Goal: Task Accomplishment & Management: Manage account settings

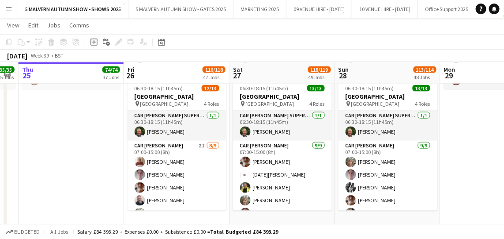
scroll to position [0, 312]
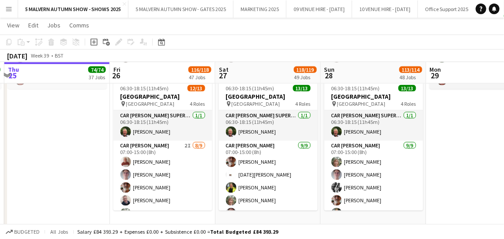
drag, startPoint x: 284, startPoint y: 72, endPoint x: 238, endPoint y: 69, distance: 46.5
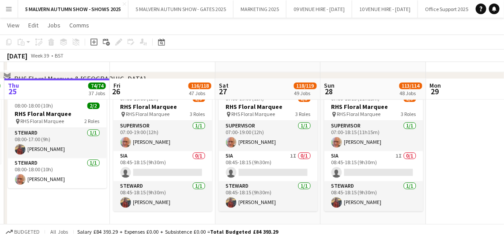
scroll to position [3017, 0]
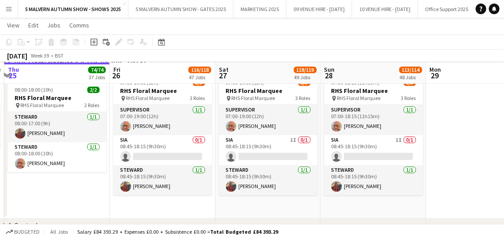
click at [294, 140] on app-card-role "SIA 1I 0/1 08:45-18:15 (9h30m) single-neutral-actions" at bounding box center [268, 150] width 99 height 30
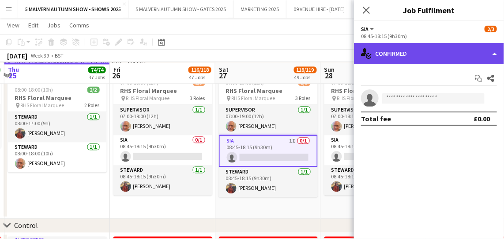
click at [379, 53] on div "single-neutral-actions-check-2 Confirmed" at bounding box center [429, 53] width 150 height 21
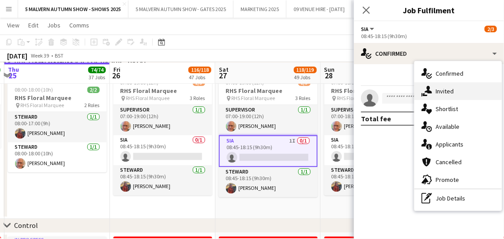
click at [447, 85] on div "single-neutral-actions-share-1 Invited" at bounding box center [458, 91] width 87 height 18
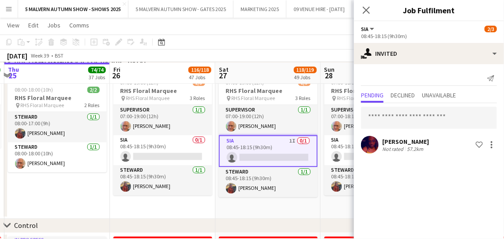
click at [196, 207] on app-date-cell "07:00-19:00 (12h) 2/3 RHS Floral Marquee pin RHS Floral Marquee 3 Roles Supervi…" at bounding box center [163, 144] width 106 height 148
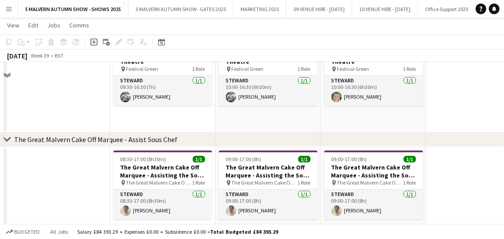
scroll to position [2005, 0]
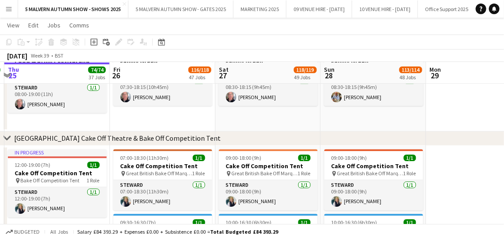
click at [211, 209] on app-card-role "[PERSON_NAME] [DATE] 07:00-18:30 (11h30m) [PERSON_NAME]" at bounding box center [163, 195] width 99 height 30
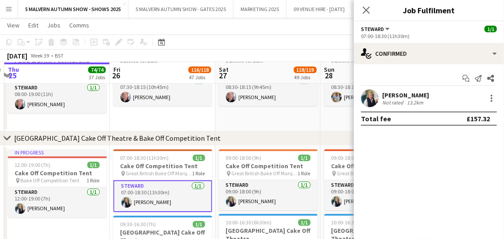
click at [259, 125] on app-date-cell "08:30-18:15 (9h45m) 1/1 Food & Drink Festival and Family Green pin Festival Gre…" at bounding box center [269, 82] width 106 height 98
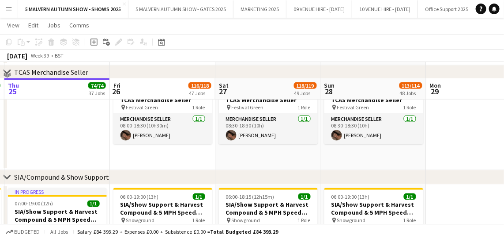
scroll to position [4013, 0]
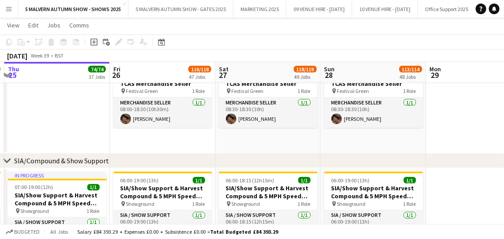
click at [307, 154] on div "chevron-right SIA/Compound & Show Support" at bounding box center [252, 161] width 504 height 14
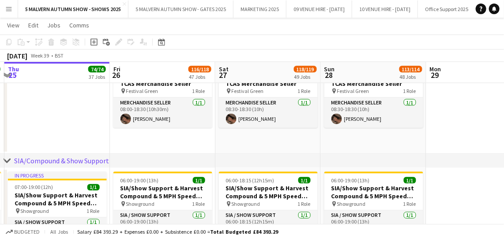
click at [307, 154] on div "chevron-right SIA/Compound & Show Support" at bounding box center [252, 161] width 504 height 14
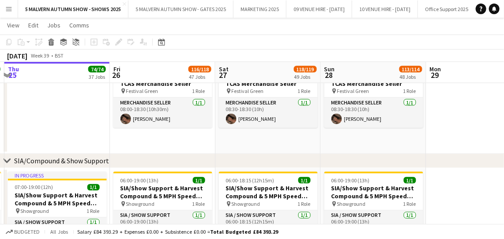
click at [307, 154] on div "chevron-right SIA/Compound & Show Support" at bounding box center [252, 161] width 504 height 14
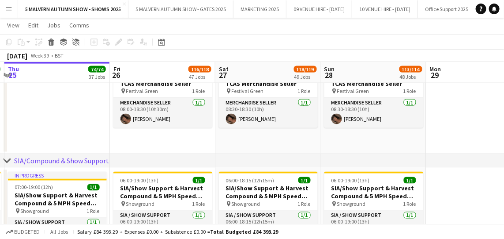
drag, startPoint x: 307, startPoint y: 154, endPoint x: 306, endPoint y: 146, distance: 8.0
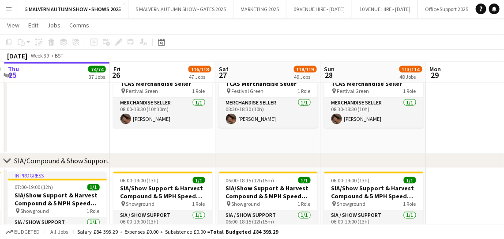
click at [303, 149] on app-date-cell "08:30-18:30 (10h) 1/1 TCAS Merchandise Seller pin Festival Green 1 Role Merchan…" at bounding box center [269, 108] width 106 height 91
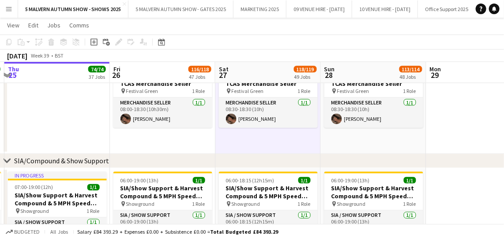
click at [304, 146] on app-date-cell "08:30-18:30 (10h) 1/1 TCAS Merchandise Seller pin Festival Green 1 Role Merchan…" at bounding box center [269, 108] width 106 height 91
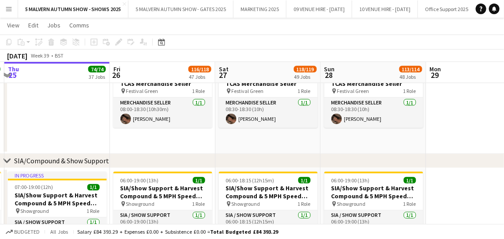
click at [304, 146] on app-date-cell "08:30-18:30 (10h) 1/1 TCAS Merchandise Seller pin Festival Green 1 Role Merchan…" at bounding box center [269, 108] width 106 height 91
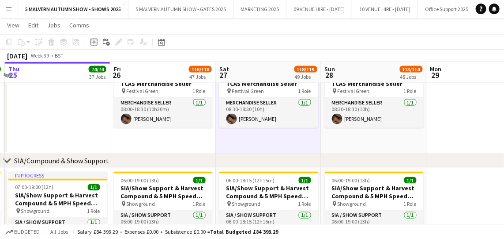
click at [306, 148] on app-date-cell "08:30-18:30 (10h) 1/1 TCAS Merchandise Seller pin Festival Green 1 Role Merchan…" at bounding box center [269, 108] width 106 height 91
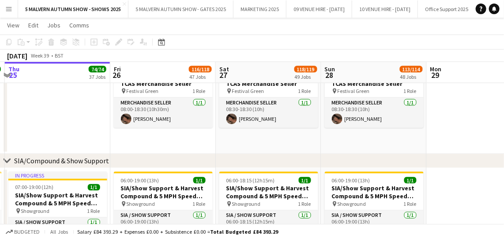
scroll to position [0, 311]
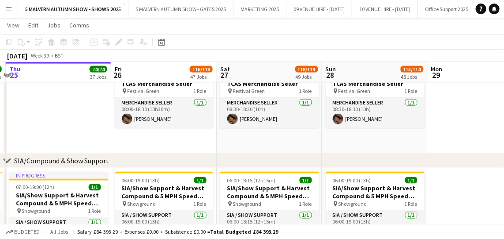
click at [307, 148] on app-date-cell "08:30-18:30 (10h) 1/1 TCAS Merchandise Seller pin Festival Green 1 Role Merchan…" at bounding box center [270, 108] width 106 height 91
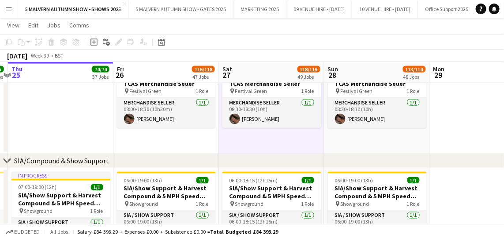
drag, startPoint x: 312, startPoint y: 147, endPoint x: 307, endPoint y: 147, distance: 5.3
click at [307, 147] on app-date-cell "08:30-18:30 (10h) 1/1 TCAS Merchandise Seller pin Festival Green 1 Role Merchan…" at bounding box center [272, 108] width 106 height 91
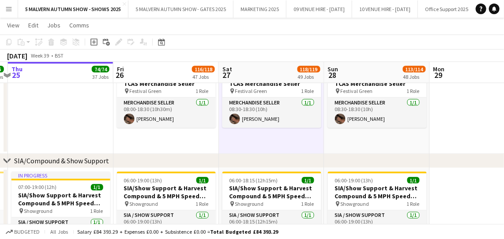
scroll to position [0, 313]
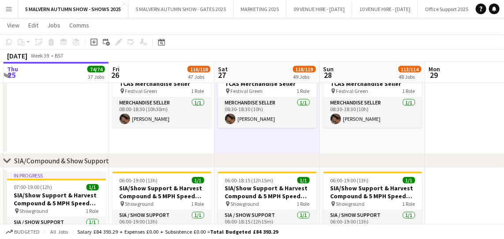
click at [307, 147] on app-date-cell "08:30-18:30 (10h) 1/1 TCAS Merchandise Seller pin Festival Green 1 Role Merchan…" at bounding box center [268, 108] width 106 height 91
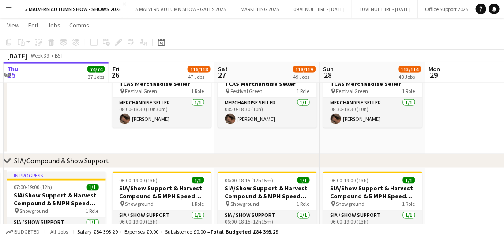
drag, startPoint x: 307, startPoint y: 147, endPoint x: 306, endPoint y: 167, distance: 19.5
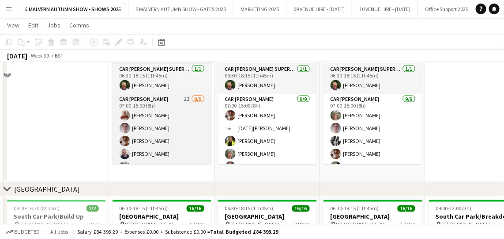
scroll to position [5138, 0]
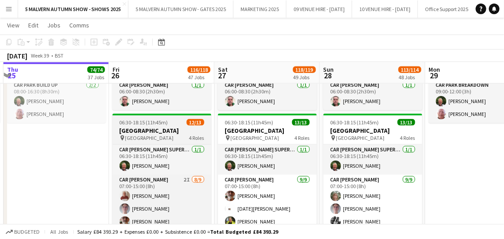
click at [159, 128] on h3 "[GEOGRAPHIC_DATA]" at bounding box center [162, 130] width 99 height 8
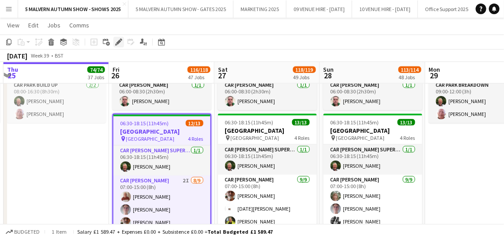
click at [118, 41] on icon at bounding box center [118, 42] width 5 height 5
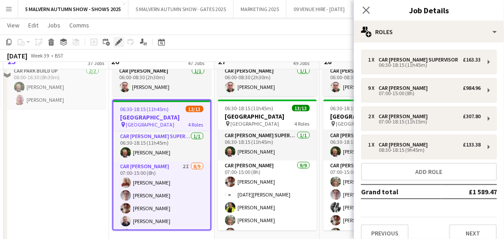
scroll to position [5123, 0]
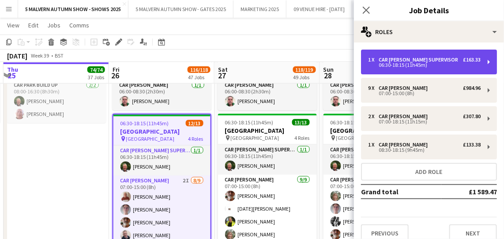
click at [463, 58] on div "£163.33" at bounding box center [472, 60] width 18 height 6
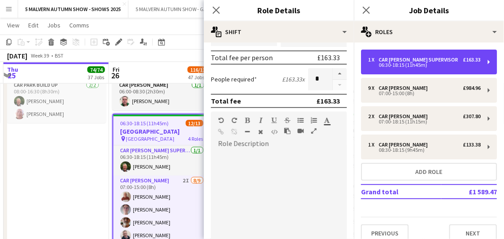
scroll to position [241, 0]
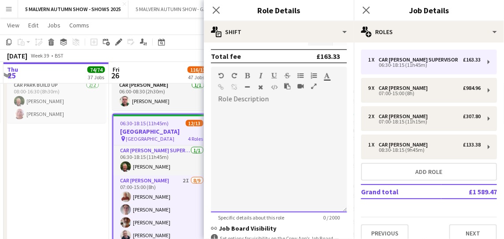
click at [265, 109] on div at bounding box center [279, 159] width 136 height 106
click at [274, 107] on div "**********" at bounding box center [276, 159] width 130 height 106
click at [280, 117] on div "**********" at bounding box center [276, 159] width 130 height 106
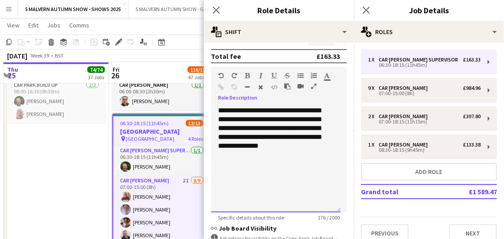
click at [305, 136] on div "**********" at bounding box center [276, 159] width 130 height 106
click at [297, 145] on div "**********" at bounding box center [276, 159] width 130 height 106
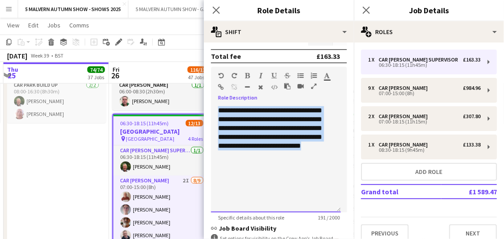
drag, startPoint x: 335, startPoint y: 146, endPoint x: 216, endPoint y: 106, distance: 125.4
click at [216, 106] on div "**********" at bounding box center [276, 159] width 130 height 106
copy div "**********"
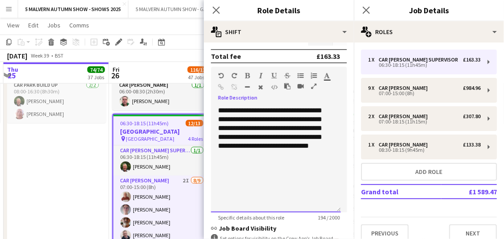
click at [214, 127] on div "**********" at bounding box center [276, 159] width 130 height 106
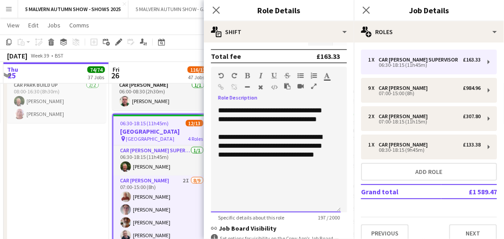
click at [332, 156] on div "**********" at bounding box center [276, 146] width 116 height 27
drag, startPoint x: 240, startPoint y: 144, endPoint x: 249, endPoint y: 148, distance: 9.1
click at [240, 144] on div "**********" at bounding box center [276, 146] width 116 height 27
click at [272, 166] on div "**********" at bounding box center [276, 150] width 116 height 35
click at [262, 134] on div "**********" at bounding box center [276, 150] width 116 height 35
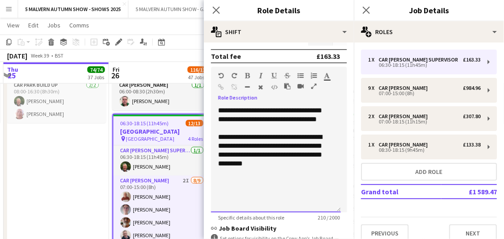
click at [296, 166] on div "**********" at bounding box center [276, 150] width 116 height 35
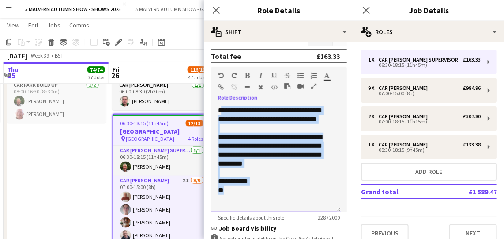
drag, startPoint x: 246, startPoint y: 189, endPoint x: 220, endPoint y: 108, distance: 85.2
click at [220, 108] on div "**********" at bounding box center [276, 159] width 130 height 106
drag, startPoint x: 234, startPoint y: 189, endPoint x: 219, endPoint y: 109, distance: 81.8
click at [219, 109] on div "**********" at bounding box center [276, 159] width 130 height 106
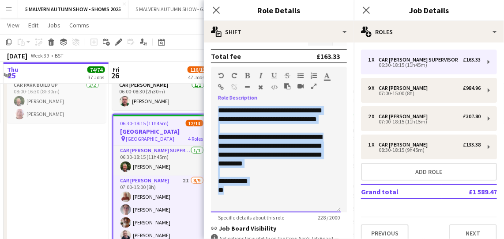
copy div "**********"
click at [271, 177] on div "**********" at bounding box center [276, 181] width 116 height 9
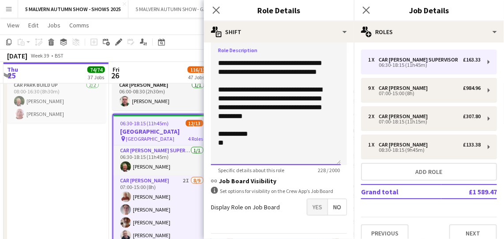
scroll to position [313, 0]
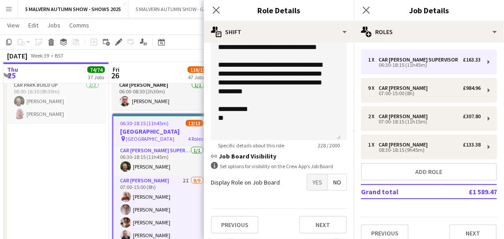
click at [49, 145] on app-date-cell "08:00-16:30 (8h30m) 2/2 [GEOGRAPHIC_DATA]/Build Up pin [GEOGRAPHIC_DATA] 1 Role…" at bounding box center [57, 153] width 106 height 217
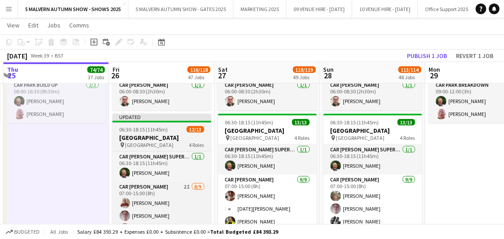
click at [172, 138] on h3 "[GEOGRAPHIC_DATA]" at bounding box center [162, 137] width 99 height 8
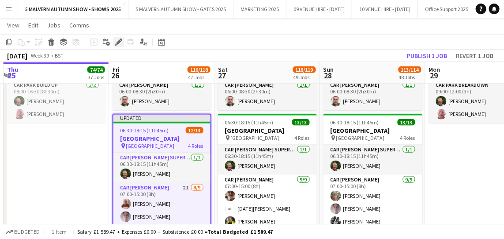
click at [115, 41] on icon "Edit" at bounding box center [118, 41] width 7 height 7
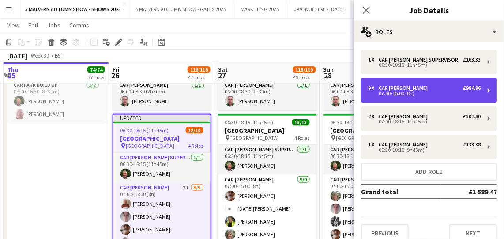
click at [413, 93] on div "07:00-15:00 (8h)" at bounding box center [424, 93] width 113 height 4
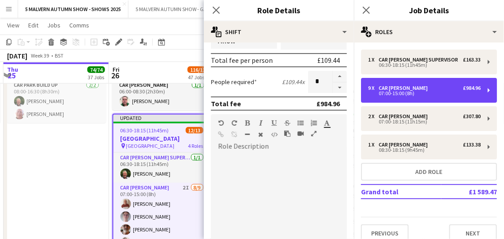
scroll to position [241, 0]
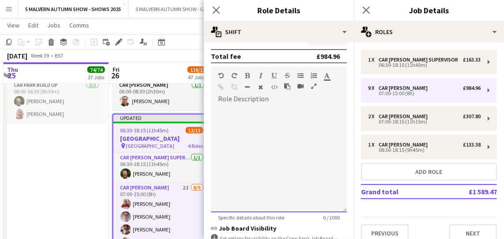
click at [269, 113] on div at bounding box center [279, 159] width 136 height 106
paste div
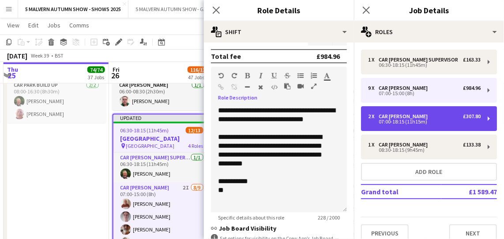
click at [417, 115] on div "2 x Car [PERSON_NAME] £307.80" at bounding box center [424, 116] width 113 height 6
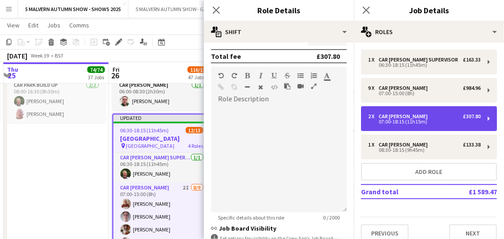
type input "*****"
type input "*"
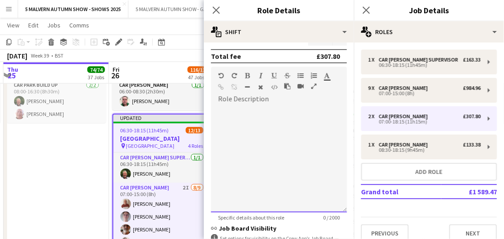
click at [301, 104] on div at bounding box center [279, 156] width 136 height 112
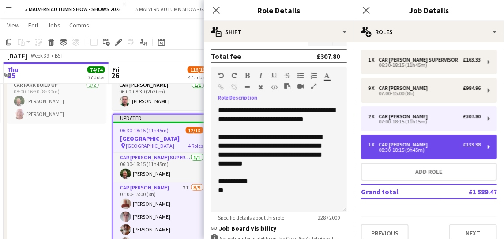
click at [400, 144] on div "Car [PERSON_NAME]" at bounding box center [405, 144] width 53 height 6
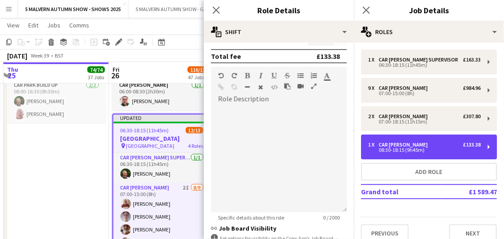
type input "*****"
type input "*"
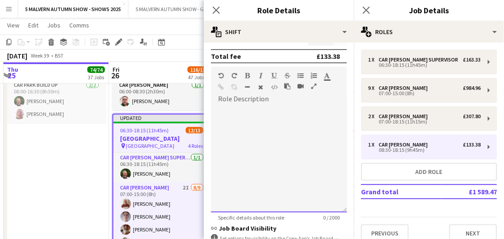
click at [284, 117] on div at bounding box center [279, 159] width 136 height 106
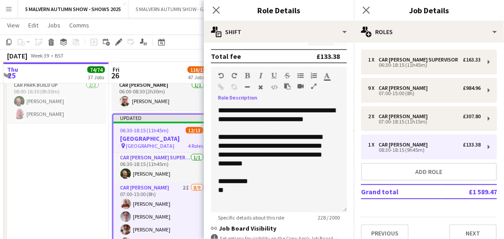
click at [69, 156] on app-date-cell "08:00-16:30 (8h30m) 2/2 [GEOGRAPHIC_DATA]/Build Up pin [GEOGRAPHIC_DATA] 1 Role…" at bounding box center [57, 153] width 106 height 217
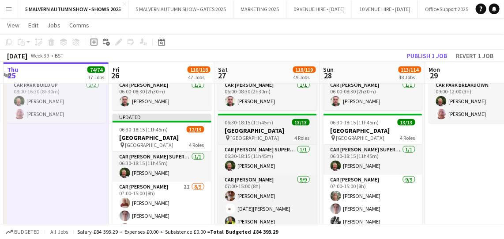
click at [271, 136] on div "pin [GEOGRAPHIC_DATA] 4 Roles" at bounding box center [267, 137] width 99 height 7
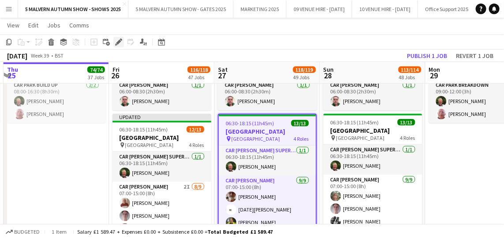
click at [117, 38] on icon "Edit" at bounding box center [118, 41] width 7 height 7
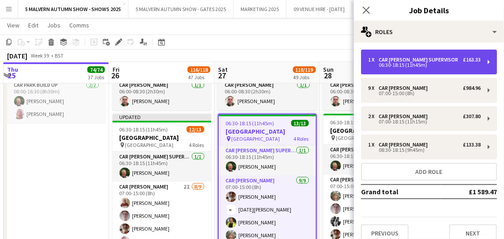
click at [438, 60] on div "Car [PERSON_NAME] Supervisor" at bounding box center [420, 60] width 83 height 6
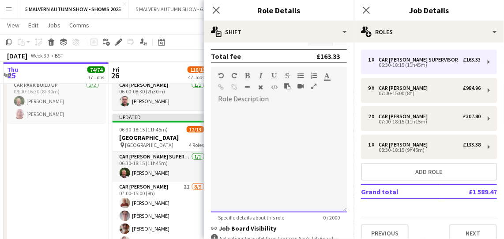
click at [270, 114] on div at bounding box center [279, 159] width 136 height 106
paste div
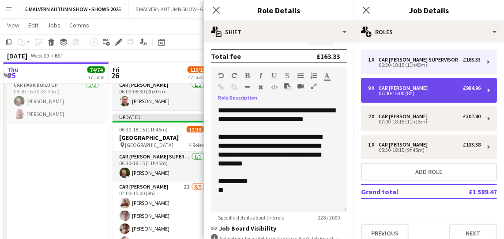
click at [413, 94] on div "07:00-15:00 (8h)" at bounding box center [424, 93] width 113 height 4
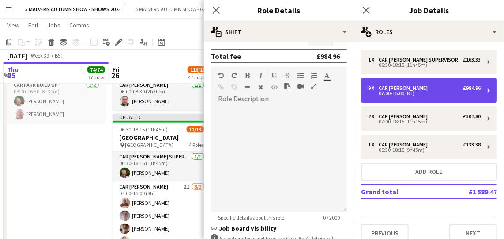
type input "**********"
type input "*****"
type input "******"
type input "*"
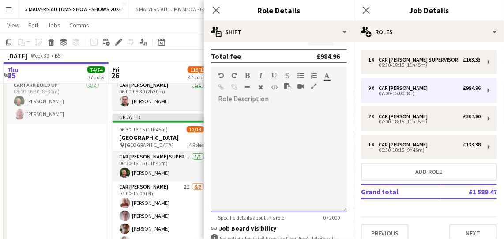
click at [291, 112] on div at bounding box center [279, 159] width 136 height 106
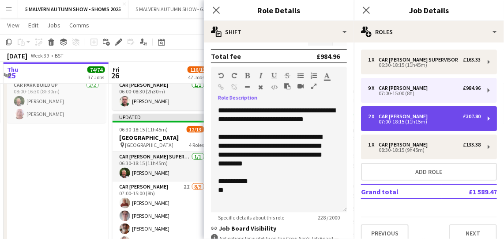
click at [422, 123] on div "07:00-18:15 (11h15m)" at bounding box center [424, 121] width 113 height 4
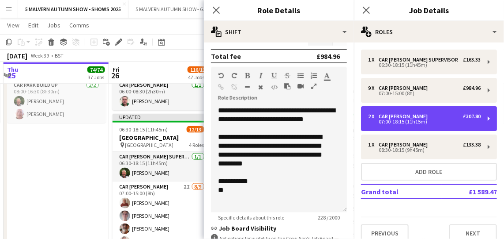
type input "*****"
type input "*"
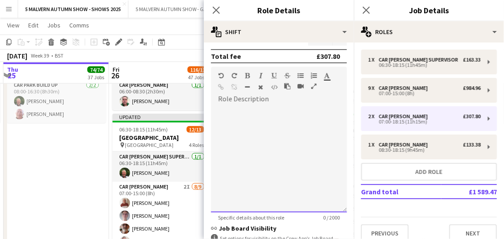
click at [246, 115] on div at bounding box center [279, 159] width 136 height 106
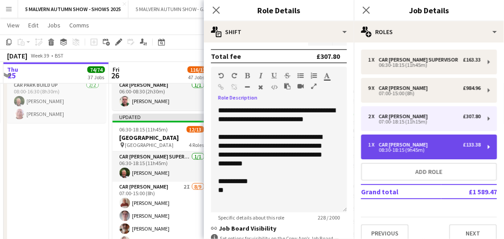
click at [414, 145] on div "1 x Car [PERSON_NAME] £133.38" at bounding box center [424, 144] width 113 height 6
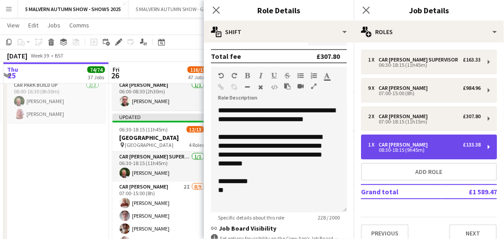
type input "*****"
type input "*"
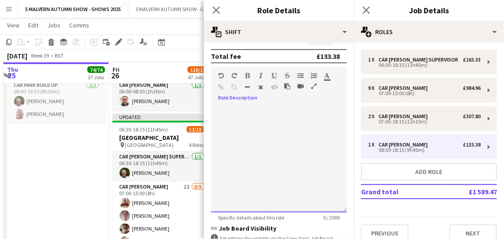
click at [239, 110] on div at bounding box center [279, 159] width 136 height 106
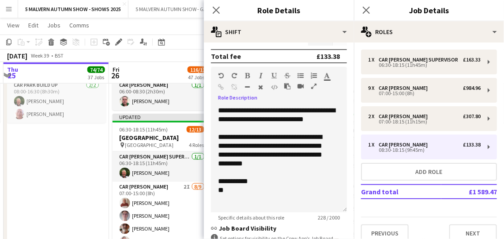
click at [48, 161] on app-date-cell "08:00-16:30 (8h30m) 2/2 [GEOGRAPHIC_DATA]/Build Up pin [GEOGRAPHIC_DATA] 1 Role…" at bounding box center [57, 153] width 106 height 217
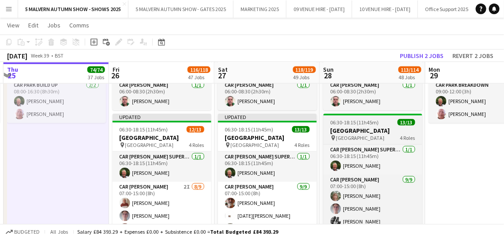
click at [359, 130] on h3 "[GEOGRAPHIC_DATA]" at bounding box center [373, 130] width 99 height 8
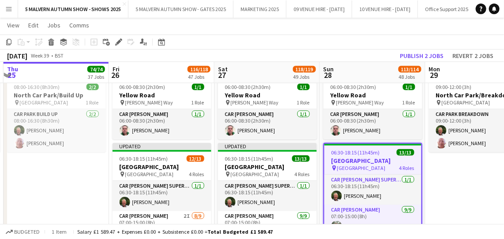
scroll to position [5123, 0]
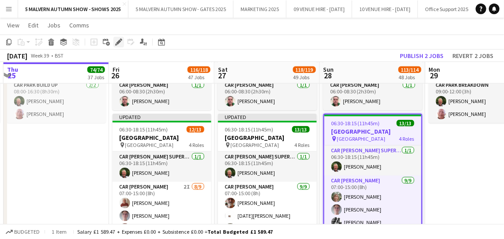
click at [119, 42] on icon at bounding box center [118, 42] width 5 height 5
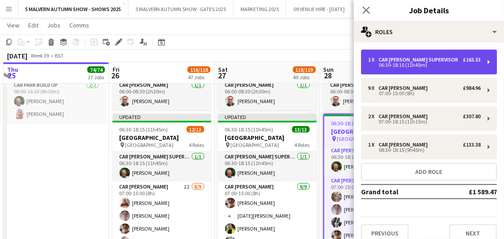
click at [408, 65] on div "06:30-18:15 (11h45m)" at bounding box center [424, 65] width 113 height 4
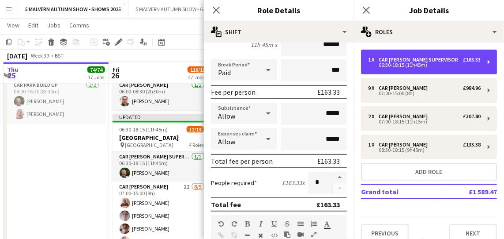
scroll to position [160, 0]
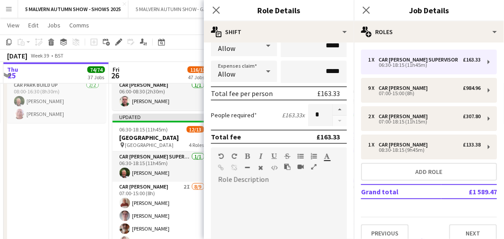
click at [281, 190] on div at bounding box center [279, 239] width 136 height 106
paste div
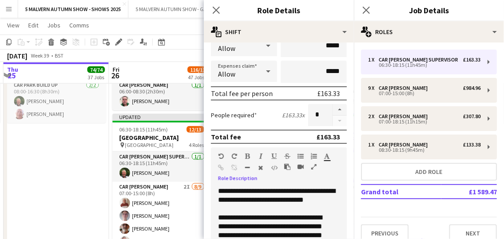
scroll to position [196, 0]
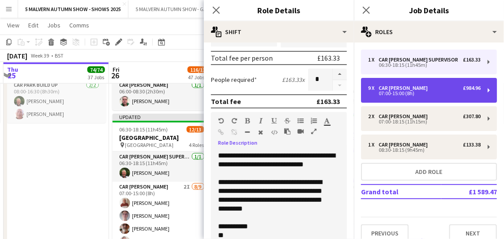
click at [431, 83] on div "9 x Car [PERSON_NAME] £984.96 07:00-15:00 (8h)" at bounding box center [429, 90] width 136 height 25
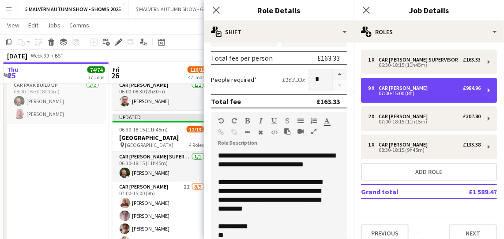
type input "**********"
type input "*****"
type input "******"
type input "*"
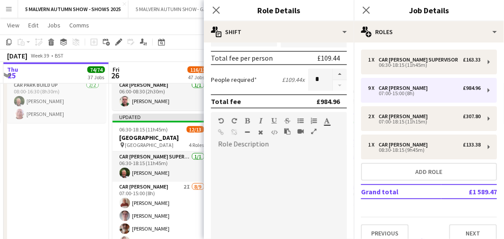
click at [275, 155] on div at bounding box center [279, 204] width 136 height 106
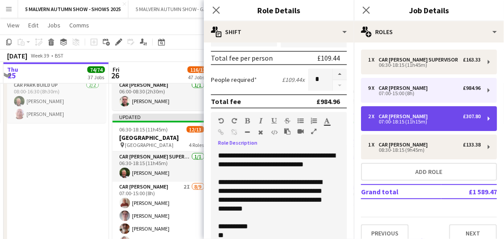
click at [411, 113] on div "2 x Car [PERSON_NAME] £307.80 07:00-18:15 (11h15m)" at bounding box center [429, 118] width 136 height 25
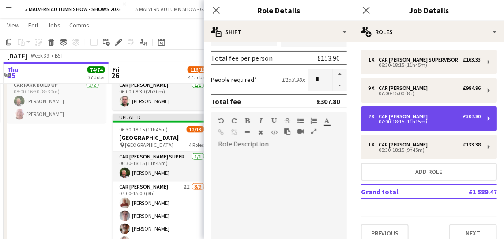
type input "*****"
type input "*"
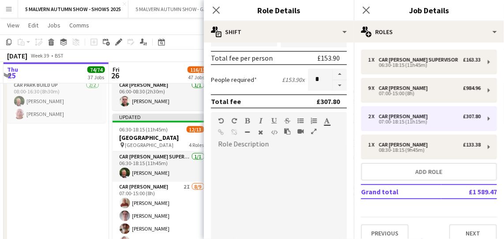
click at [261, 152] on div at bounding box center [279, 204] width 136 height 106
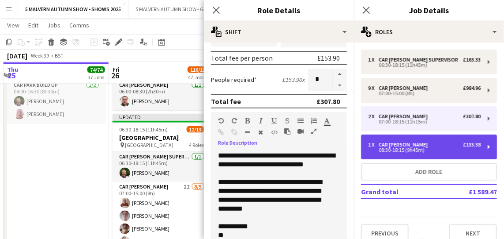
click at [411, 148] on div "08:30-18:15 (9h45m)" at bounding box center [424, 150] width 113 height 4
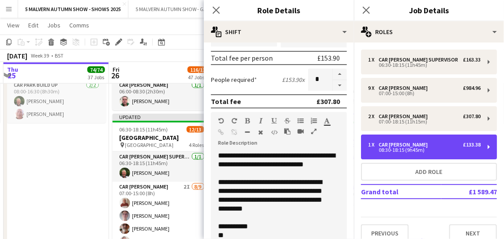
type input "*****"
type input "*"
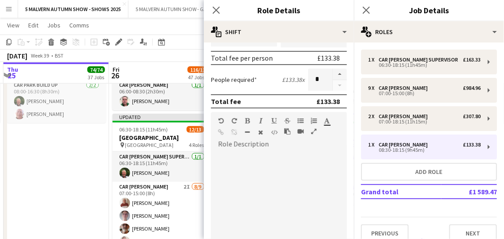
click at [254, 147] on div at bounding box center [279, 201] width 136 height 112
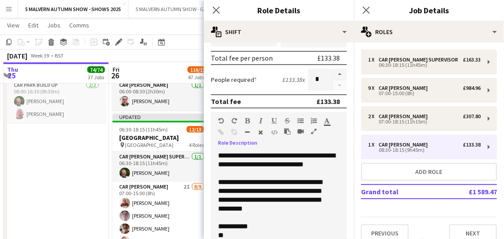
click at [62, 167] on app-date-cell "08:00-16:30 (8h30m) 2/2 [GEOGRAPHIC_DATA]/Build Up pin [GEOGRAPHIC_DATA] 1 Role…" at bounding box center [57, 153] width 106 height 217
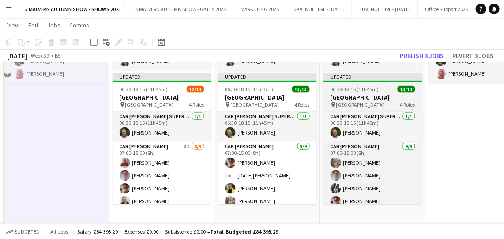
scroll to position [5084, 0]
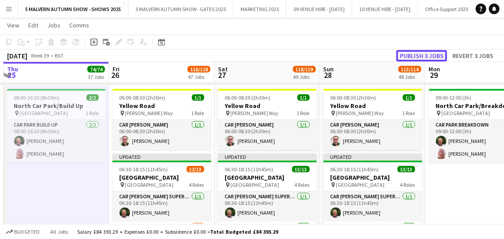
click at [424, 52] on button "Publish 3 jobs" at bounding box center [422, 55] width 51 height 11
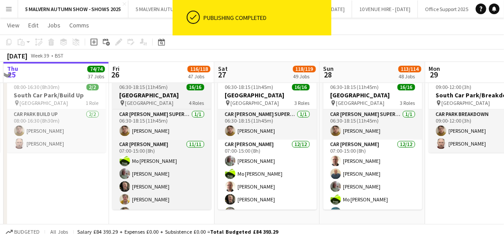
scroll to position [5324, 0]
click at [150, 91] on app-job-card "06:30-18:15 (11h45m) 16/16 [GEOGRAPHIC_DATA] pin South Car Park 4 Roles Car [PE…" at bounding box center [162, 144] width 99 height 131
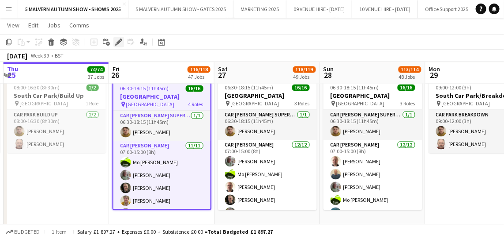
click at [121, 42] on icon "Edit" at bounding box center [118, 41] width 7 height 7
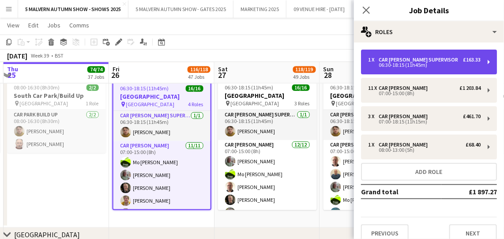
click at [435, 59] on div "Car [PERSON_NAME] Supervisor" at bounding box center [420, 60] width 83 height 6
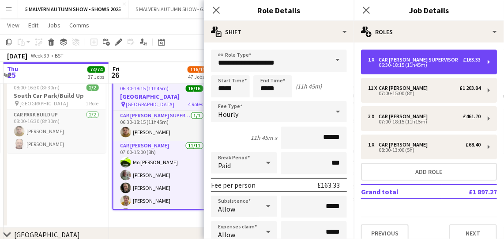
scroll to position [120, 0]
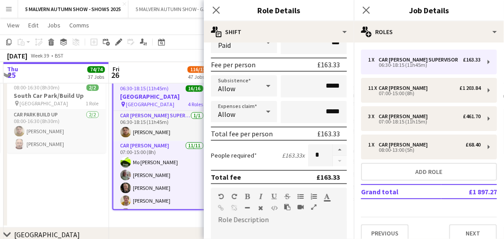
click at [256, 216] on div "default Heading 1 Heading 2 Heading 3 Heading 4 Heading 5 Heading 6 Heading 7 P…" at bounding box center [279, 203] width 136 height 33
paste div
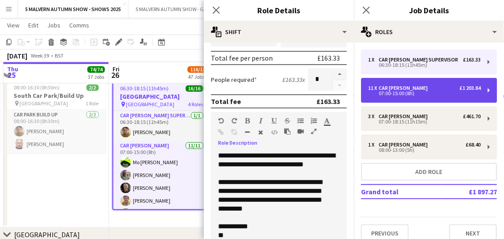
click at [431, 94] on div "07:00-15:00 (8h)" at bounding box center [424, 93] width 113 height 4
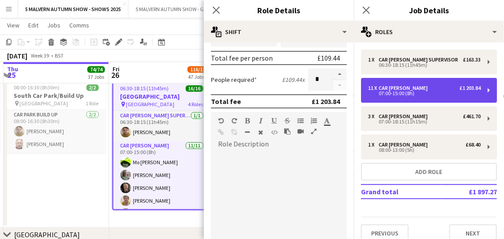
type input "**********"
type input "*****"
type input "******"
type input "**"
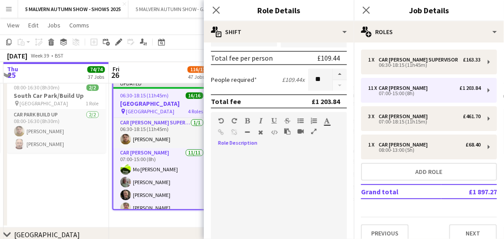
click at [268, 142] on div "Standard Heading 1 Heading 2 Heading 3 Heading 4 Heading 5 Heading 6 Heading 7 …" at bounding box center [279, 128] width 136 height 33
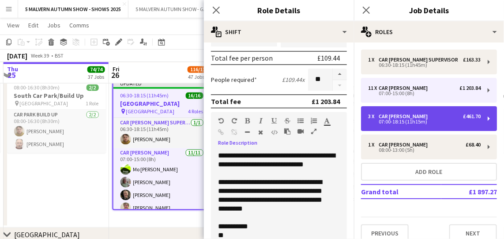
click at [405, 121] on div "07:00-18:15 (11h15m)" at bounding box center [424, 121] width 113 height 4
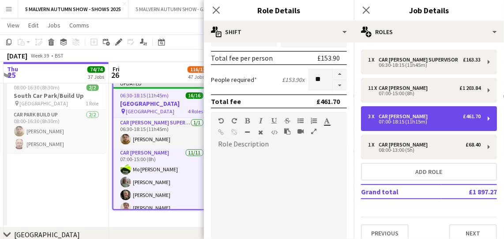
type input "*****"
type input "*"
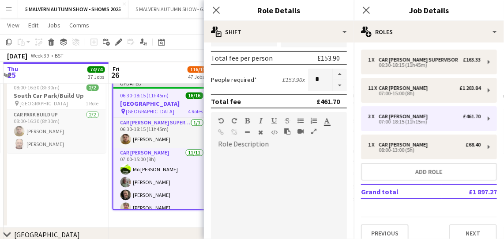
click at [264, 148] on div at bounding box center [279, 201] width 136 height 112
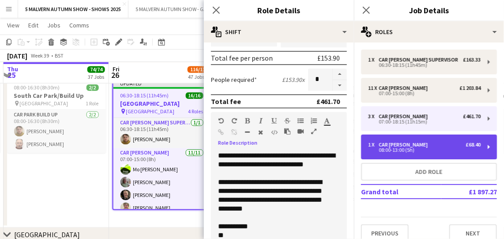
click at [424, 137] on div "1 x Car [PERSON_NAME] £68.40 08:00-13:00 (5h)" at bounding box center [429, 146] width 136 height 25
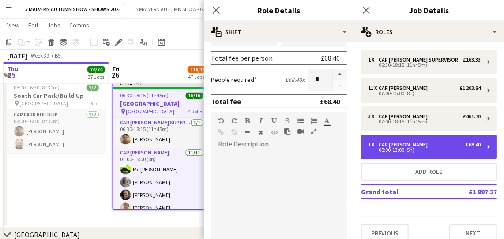
type input "*****"
type input "*"
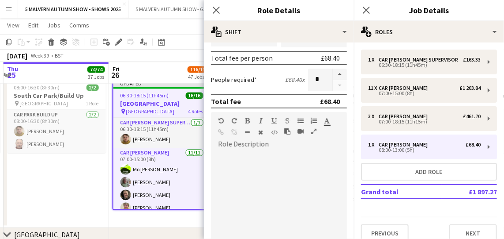
click at [270, 162] on div at bounding box center [279, 204] width 136 height 106
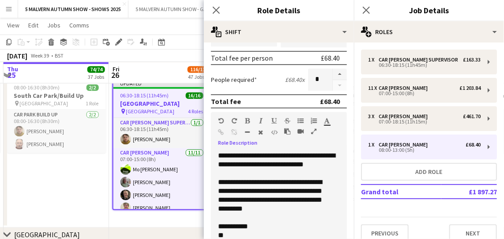
click at [53, 196] on app-date-cell "08:00-16:30 (8h30m) 2/2 [GEOGRAPHIC_DATA]/Build Up pin [GEOGRAPHIC_DATA] 1 Role…" at bounding box center [57, 152] width 106 height 152
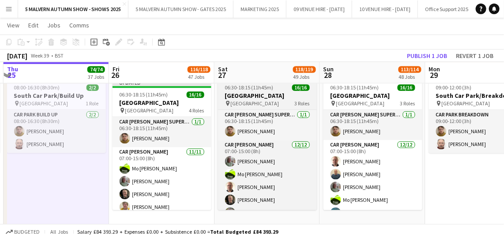
click at [263, 100] on div "pin [GEOGRAPHIC_DATA] 3 Roles" at bounding box center [267, 103] width 99 height 7
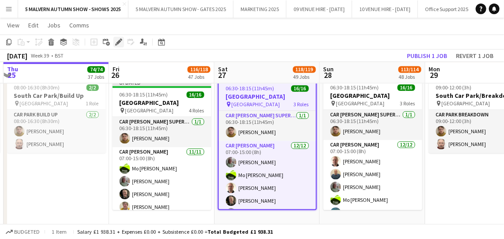
click at [121, 38] on div "Edit" at bounding box center [119, 42] width 11 height 11
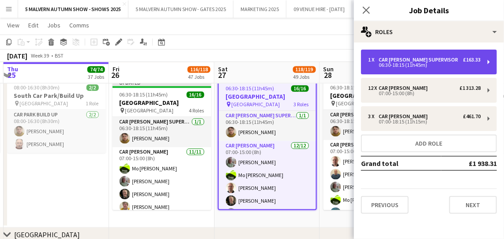
click at [424, 56] on div "1 x Car [PERSON_NAME] Supervisor £163.33 06:30-18:15 (11h45m)" at bounding box center [429, 61] width 136 height 25
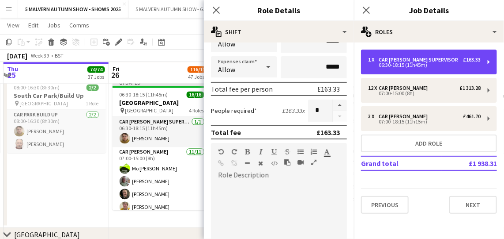
scroll to position [201, 0]
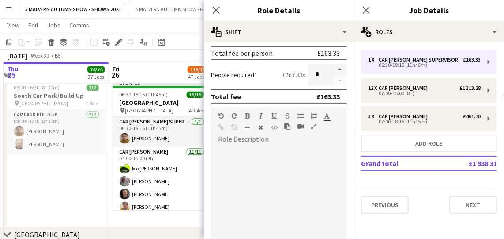
click at [272, 146] on div at bounding box center [279, 199] width 136 height 106
paste div
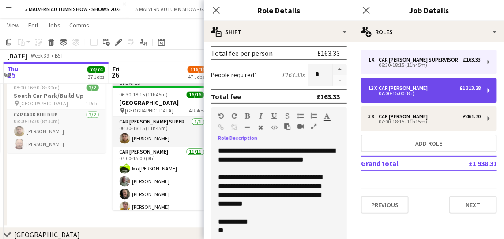
click at [416, 89] on div "12 x Car [PERSON_NAME] £1 313.28" at bounding box center [424, 88] width 113 height 6
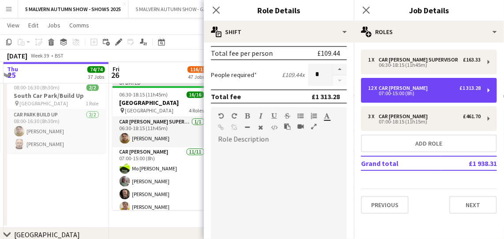
type input "**********"
type input "*****"
type input "******"
type input "**"
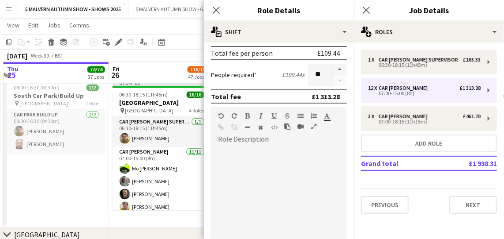
click at [258, 153] on div at bounding box center [279, 199] width 136 height 106
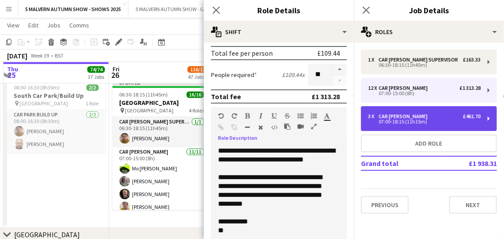
click at [417, 122] on div "07:00-18:15 (11h15m)" at bounding box center [424, 121] width 113 height 4
type input "*****"
type input "*"
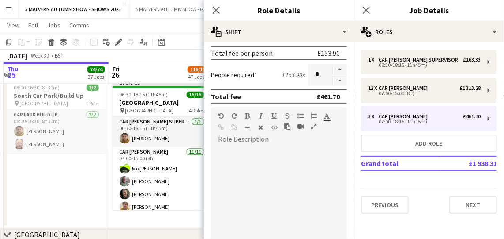
click at [235, 150] on div at bounding box center [279, 199] width 136 height 106
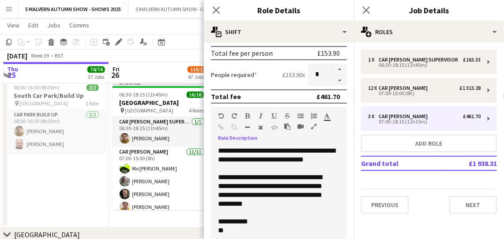
click at [57, 172] on app-date-cell "08:00-16:30 (8h30m) 2/2 [GEOGRAPHIC_DATA]/Build Up pin [GEOGRAPHIC_DATA] 1 Role…" at bounding box center [57, 152] width 106 height 152
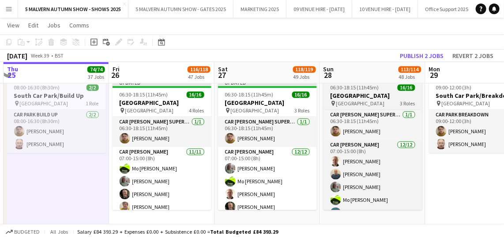
click at [363, 97] on h3 "[GEOGRAPHIC_DATA]" at bounding box center [373, 96] width 99 height 8
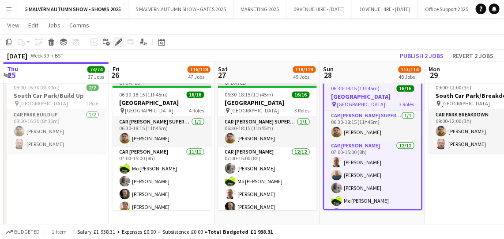
click at [117, 40] on icon "Edit" at bounding box center [118, 41] width 7 height 7
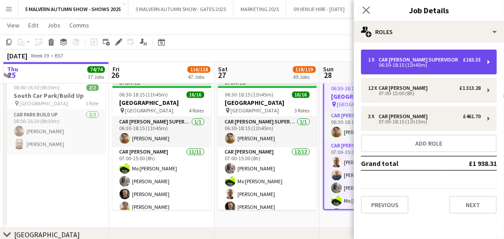
click at [426, 63] on div "06:30-18:15 (11h45m)" at bounding box center [424, 65] width 113 height 4
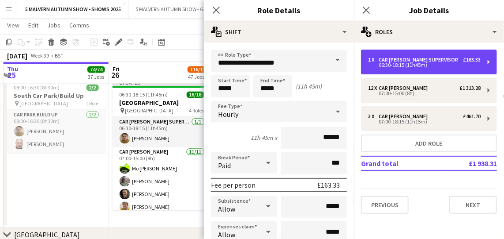
scroll to position [120, 0]
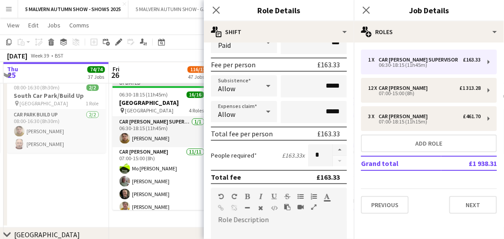
click at [270, 218] on div "default Heading 1 Heading 2 Heading 3 Heading 4 Heading 5 Heading 6 Heading 7 P…" at bounding box center [279, 203] width 136 height 33
paste div
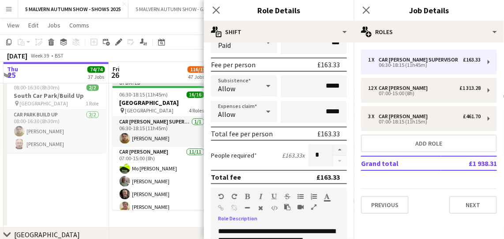
scroll to position [196, 0]
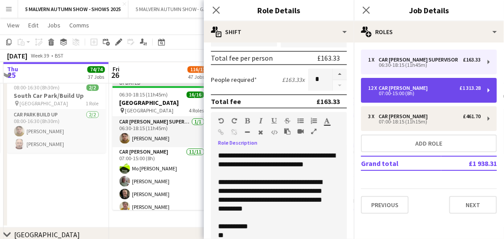
click at [435, 92] on div "07:00-15:00 (8h)" at bounding box center [424, 93] width 113 height 4
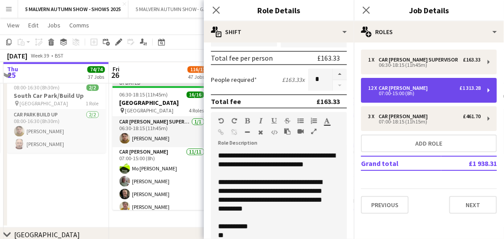
type input "**********"
type input "*****"
type input "******"
type input "**"
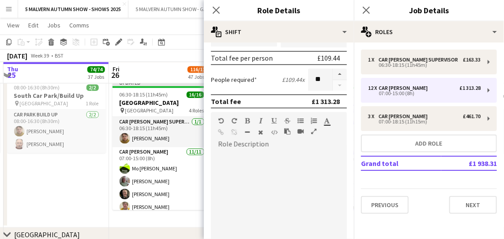
click at [235, 148] on div at bounding box center [279, 201] width 136 height 112
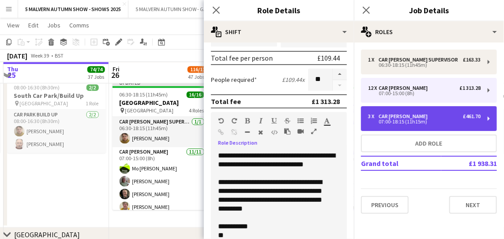
click at [451, 117] on div "3 x Car [PERSON_NAME] £461.70" at bounding box center [424, 116] width 113 height 6
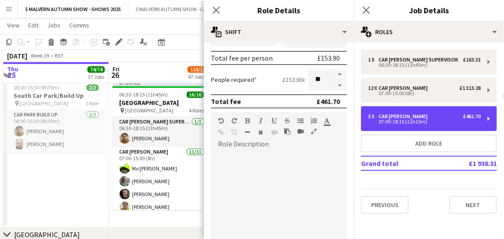
type input "*****"
type input "*"
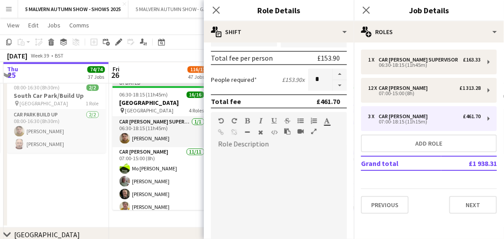
click at [258, 147] on div at bounding box center [279, 201] width 136 height 112
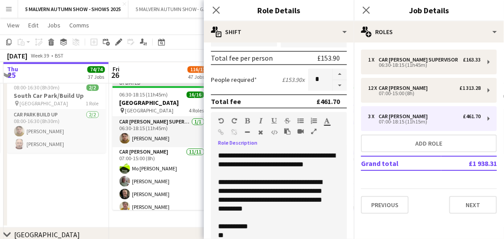
click at [32, 171] on app-date-cell "08:00-16:30 (8h30m) 2/2 [GEOGRAPHIC_DATA]/Build Up pin [GEOGRAPHIC_DATA] 1 Role…" at bounding box center [57, 152] width 106 height 152
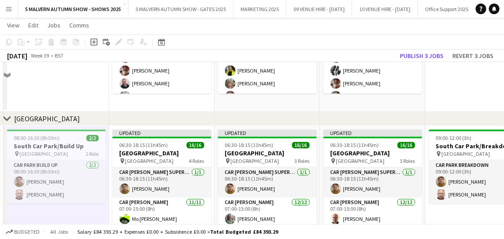
scroll to position [5244, 0]
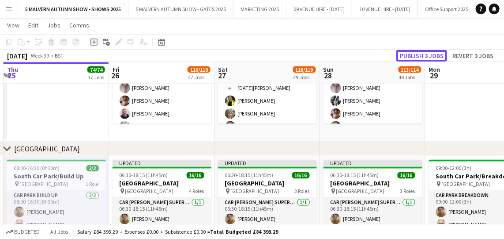
click at [419, 55] on button "Publish 3 jobs" at bounding box center [422, 55] width 51 height 11
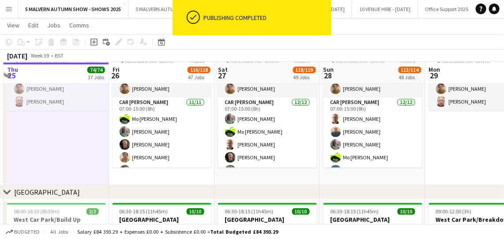
scroll to position [5485, 0]
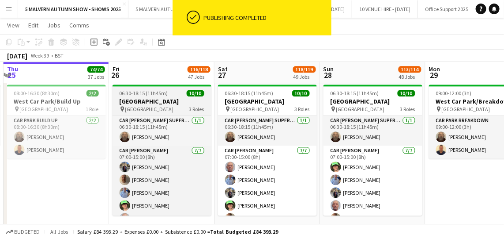
click at [157, 98] on h3 "[GEOGRAPHIC_DATA]" at bounding box center [162, 101] width 99 height 8
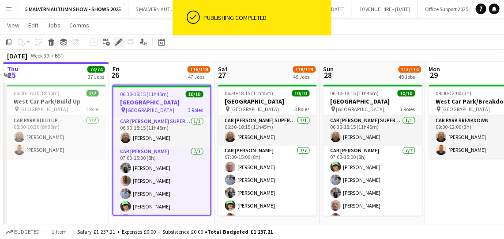
click at [117, 40] on icon "Edit" at bounding box center [118, 41] width 7 height 7
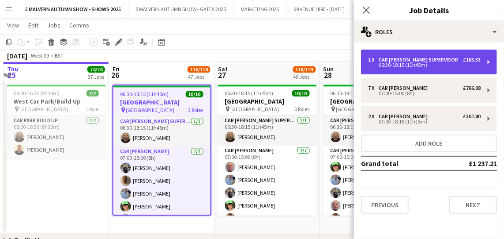
click at [439, 70] on div "1 x Car [PERSON_NAME] Supervisor £163.33 06:30-18:15 (11h45m)" at bounding box center [429, 61] width 136 height 25
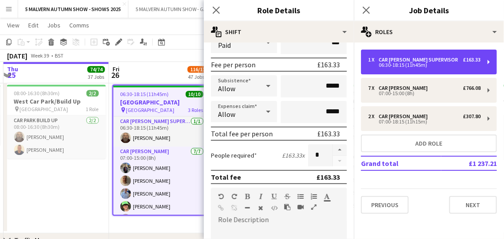
scroll to position [201, 0]
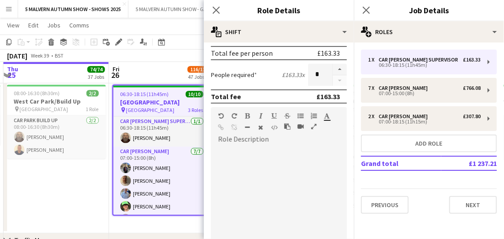
click at [269, 148] on div at bounding box center [279, 199] width 136 height 106
paste div
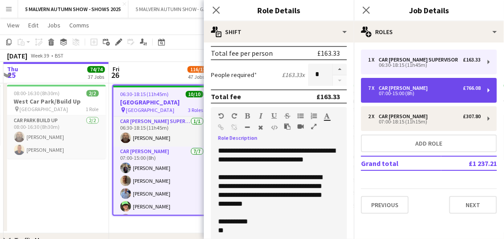
click at [412, 91] on div "07:00-15:00 (8h)" at bounding box center [424, 93] width 113 height 4
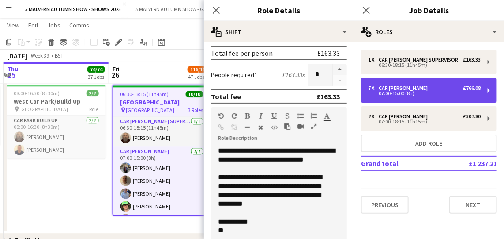
type input "**********"
type input "*****"
type input "******"
type input "*"
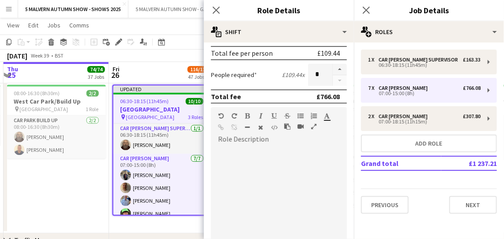
click at [260, 137] on div "Standard Heading 1 Heading 2 Heading 3 Heading 4 Heading 5 Heading 6 Heading 7 …" at bounding box center [279, 123] width 136 height 33
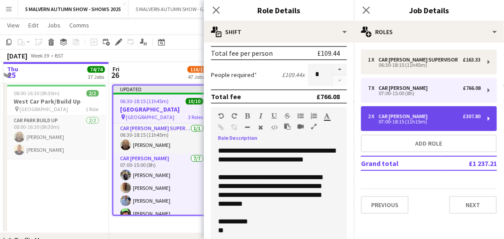
drag, startPoint x: 404, startPoint y: 118, endPoint x: 364, endPoint y: 128, distance: 40.8
click at [405, 119] on div "07:00-18:15 (11h15m)" at bounding box center [424, 121] width 113 height 4
type input "*****"
type input "*"
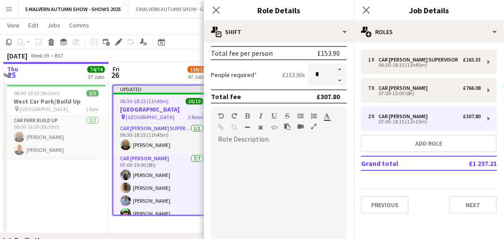
click at [294, 152] on div at bounding box center [279, 199] width 136 height 106
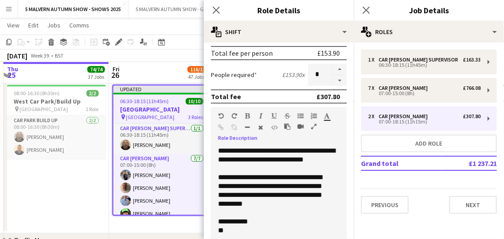
click at [50, 197] on app-date-cell "08:00-16:30 (8h30m) 2/2 [GEOGRAPHIC_DATA]/Build Up pin [GEOGRAPHIC_DATA] 1 Role…" at bounding box center [57, 157] width 106 height 152
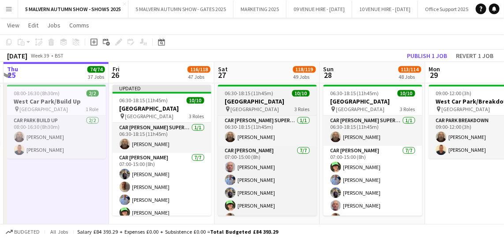
click at [249, 99] on h3 "[GEOGRAPHIC_DATA]" at bounding box center [267, 101] width 99 height 8
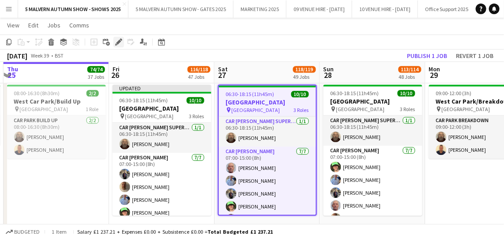
click at [114, 43] on div "Edit" at bounding box center [119, 42] width 11 height 11
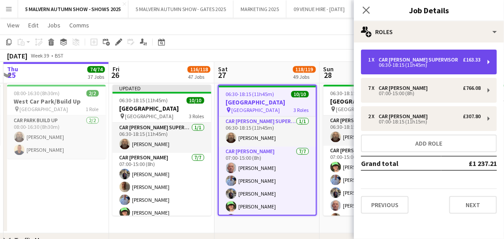
click at [450, 64] on div "06:30-18:15 (11h45m)" at bounding box center [424, 65] width 113 height 4
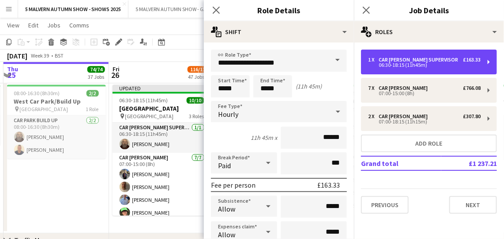
scroll to position [120, 0]
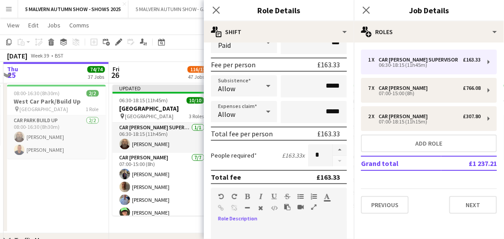
click at [265, 217] on div "default Heading 1 Heading 2 Heading 3 Heading 4 Heading 5 Heading 6 Heading 7 P…" at bounding box center [279, 203] width 136 height 33
paste div
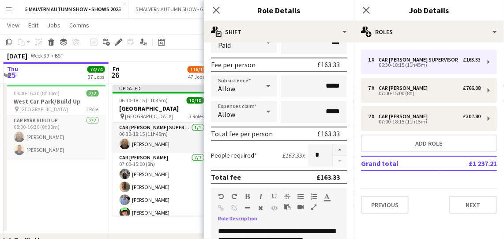
scroll to position [196, 0]
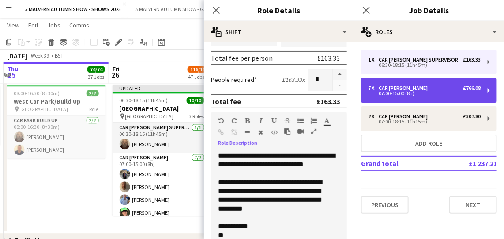
click at [418, 91] on div "07:00-15:00 (8h)" at bounding box center [424, 93] width 113 height 4
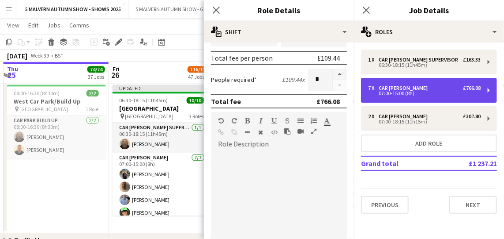
type input "**********"
type input "*****"
type input "******"
type input "*"
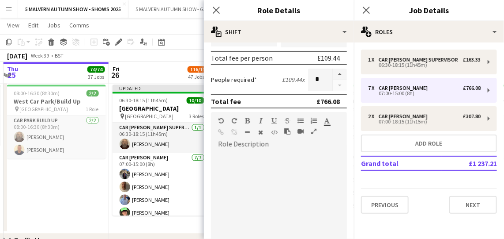
click at [247, 156] on div at bounding box center [279, 204] width 136 height 106
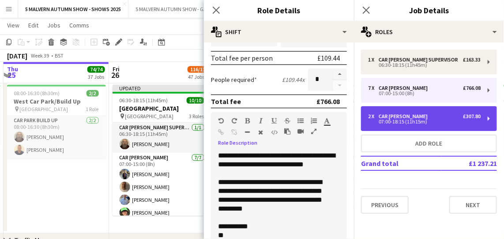
click at [402, 120] on div "07:00-18:15 (11h15m)" at bounding box center [424, 121] width 113 height 4
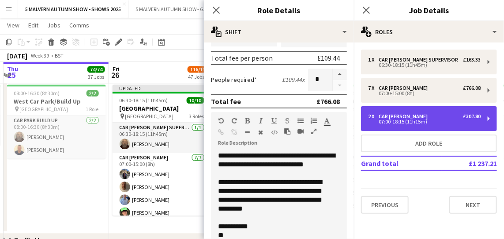
type input "*****"
type input "*"
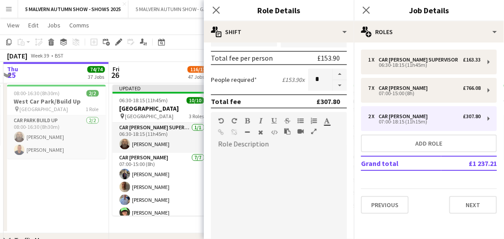
click at [273, 154] on div at bounding box center [279, 204] width 136 height 106
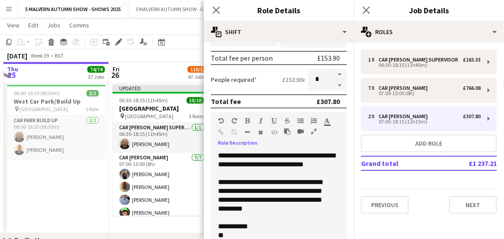
click at [57, 210] on app-date-cell "08:00-16:30 (8h30m) 2/2 [GEOGRAPHIC_DATA]/Build Up pin [GEOGRAPHIC_DATA] 1 Role…" at bounding box center [57, 157] width 106 height 152
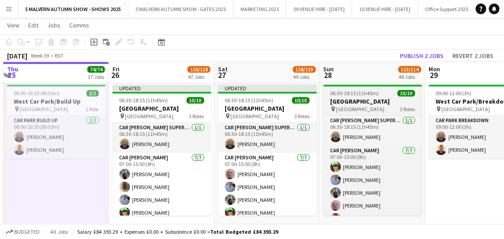
click at [364, 101] on h3 "[GEOGRAPHIC_DATA]" at bounding box center [373, 101] width 99 height 8
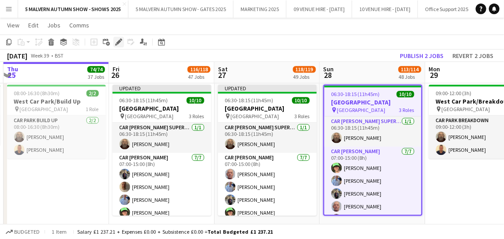
click at [118, 39] on icon "Edit" at bounding box center [118, 41] width 7 height 7
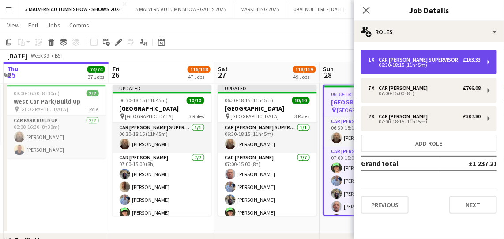
click at [392, 54] on div "1 x Car [PERSON_NAME] Supervisor £163.33 06:30-18:15 (11h45m)" at bounding box center [429, 61] width 136 height 25
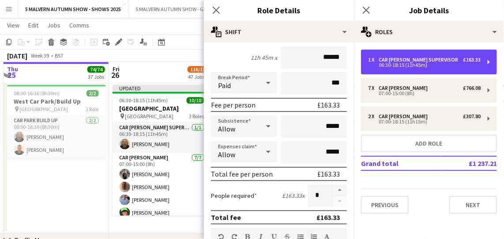
scroll to position [160, 0]
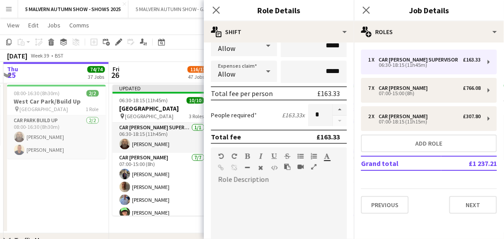
click at [262, 186] on div at bounding box center [279, 239] width 136 height 106
paste div
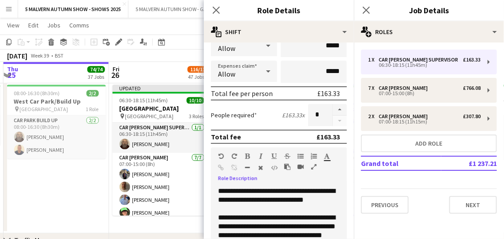
scroll to position [196, 0]
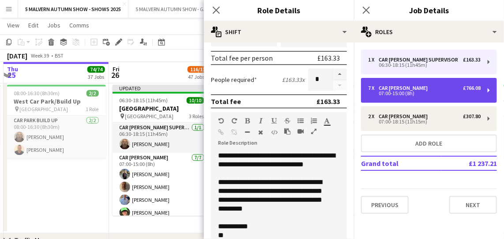
click at [460, 91] on div "07:00-15:00 (8h)" at bounding box center [424, 93] width 113 height 4
type input "**********"
type input "*****"
type input "******"
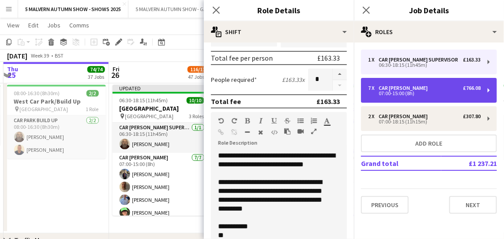
type input "*"
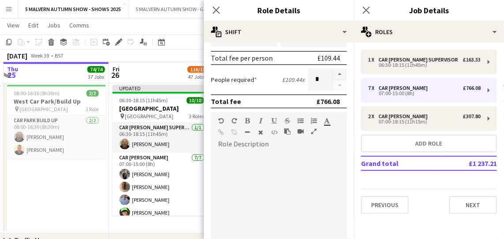
click at [263, 152] on div at bounding box center [279, 204] width 136 height 106
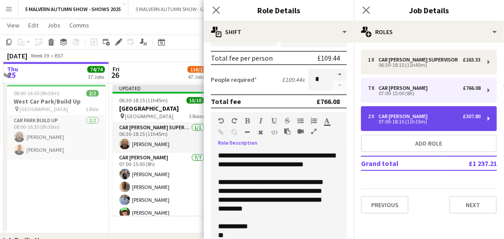
click at [413, 110] on div "2 x Car [PERSON_NAME] £307.80 07:00-18:15 (11h15m)" at bounding box center [429, 118] width 136 height 25
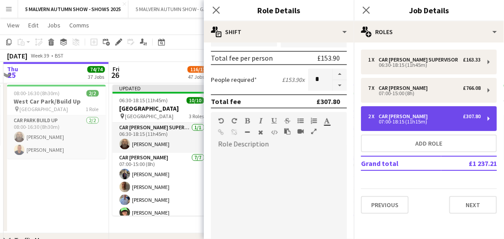
type input "*****"
type input "*"
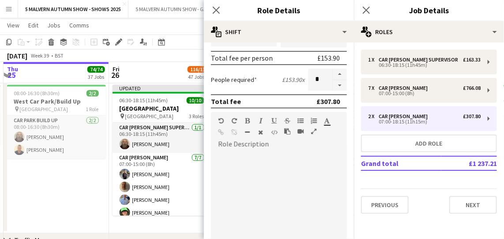
click at [277, 159] on div at bounding box center [279, 204] width 136 height 106
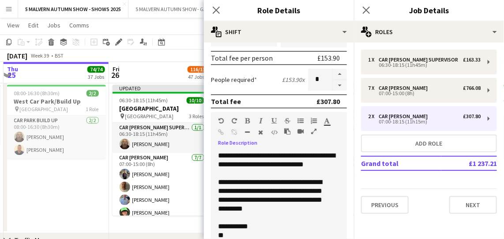
click at [112, 223] on app-date-cell "Updated 06:30-18:15 (11h45m) 10/10 [GEOGRAPHIC_DATA] pin West Car Park 3 Roles …" at bounding box center [162, 157] width 106 height 152
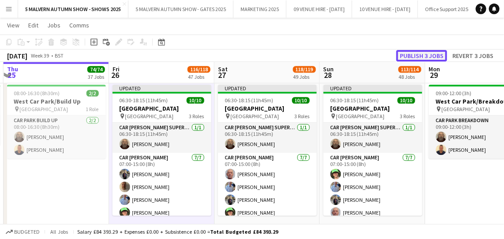
click at [417, 53] on button "Publish 3 jobs" at bounding box center [422, 55] width 51 height 11
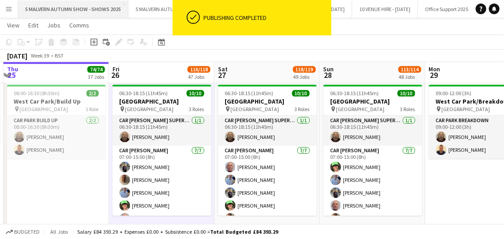
click at [104, 7] on button "5 MALVERN AUTUMN SHOW - SHOWS 2025 Close" at bounding box center [73, 8] width 110 height 17
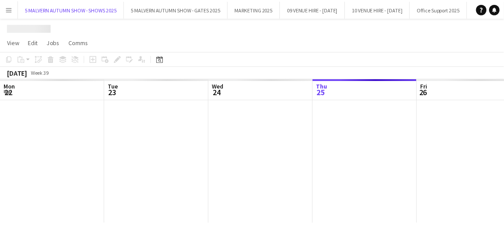
scroll to position [0, 211]
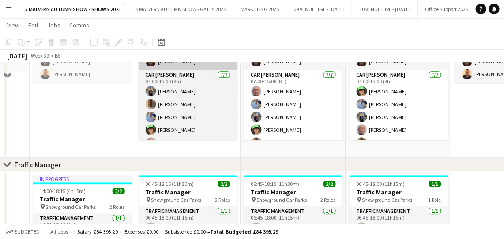
scroll to position [5498, 0]
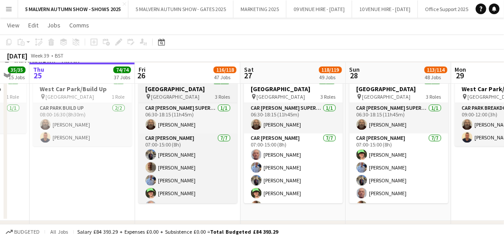
click at [181, 94] on span "[GEOGRAPHIC_DATA]" at bounding box center [176, 96] width 49 height 7
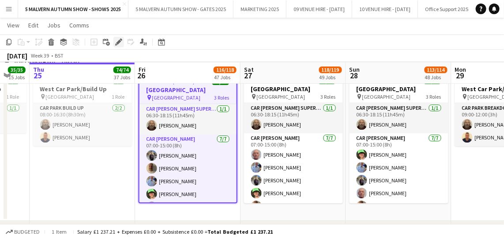
click at [114, 42] on div "Edit" at bounding box center [119, 42] width 11 height 11
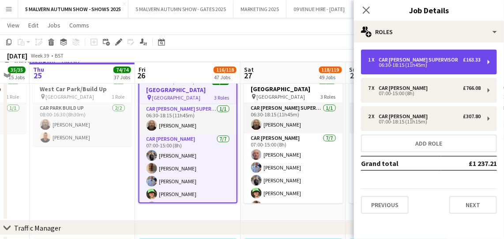
click at [397, 63] on div "06:30-18:15 (11h45m)" at bounding box center [424, 65] width 113 height 4
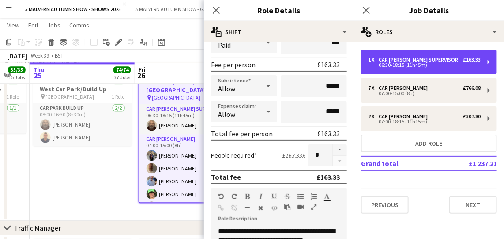
scroll to position [40, 0]
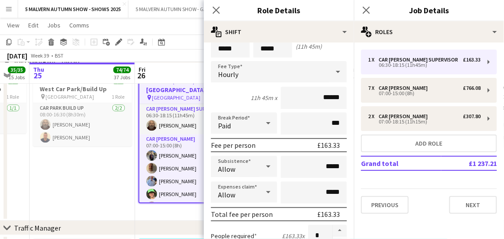
click at [87, 173] on app-date-cell "08:00-16:30 (8h30m) 2/2 [GEOGRAPHIC_DATA]/Build Up pin [GEOGRAPHIC_DATA] 1 Role…" at bounding box center [83, 144] width 106 height 152
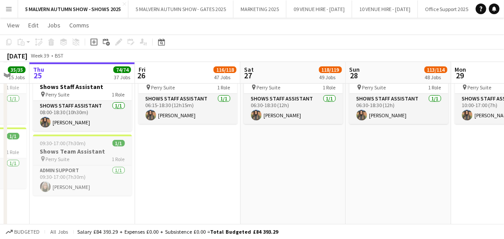
click at [79, 150] on h3 "Shows Team Assistant" at bounding box center [82, 151] width 99 height 8
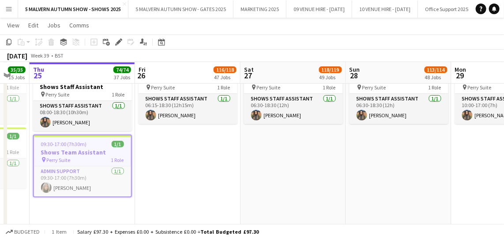
click at [83, 79] on app-board-header-date "Thu 25 74/74 37 Jobs" at bounding box center [83, 72] width 106 height 21
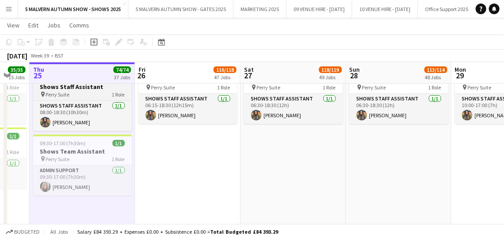
click at [82, 85] on h3 "Shows Staff Assistant" at bounding box center [82, 87] width 99 height 8
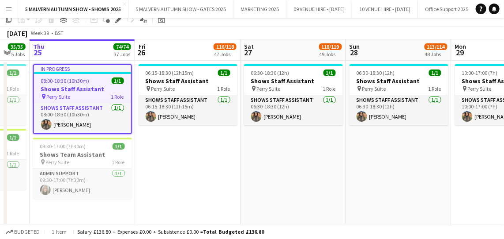
scroll to position [0, 0]
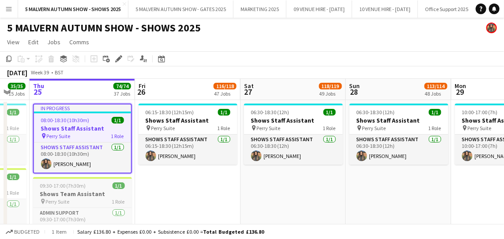
click at [76, 190] on h3 "Shows Team Assistant" at bounding box center [82, 193] width 99 height 8
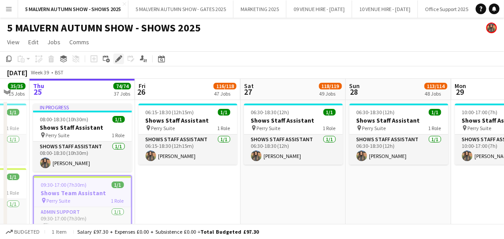
click at [121, 58] on icon "Edit" at bounding box center [118, 58] width 7 height 7
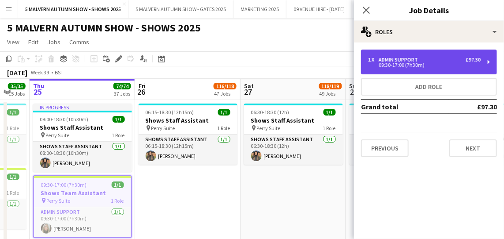
click at [441, 64] on div "09:30-17:00 (7h30m)" at bounding box center [424, 65] width 113 height 4
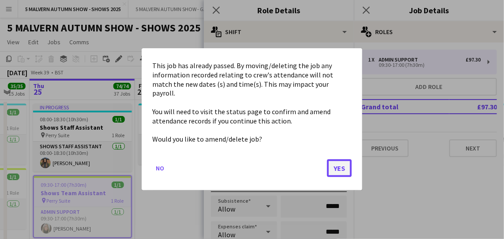
click at [340, 159] on button "Yes" at bounding box center [339, 168] width 25 height 18
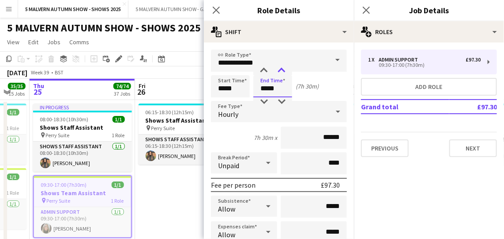
click at [277, 68] on div at bounding box center [282, 70] width 18 height 9
type input "*****"
click at [187, 73] on div "[DATE] Week 39 • BST" at bounding box center [252, 72] width 504 height 12
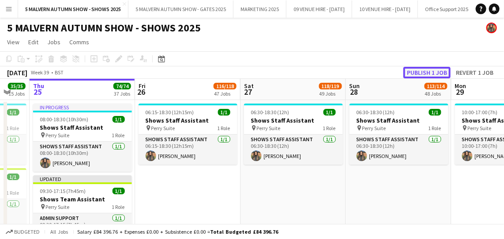
click at [431, 75] on button "Publish 1 job" at bounding box center [427, 72] width 47 height 11
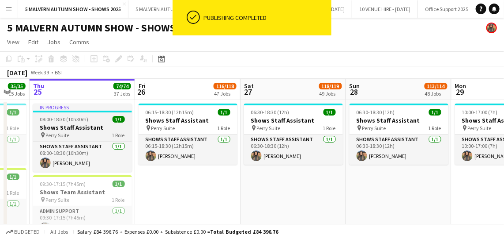
click at [81, 127] on h3 "Shows Staff Assistant" at bounding box center [82, 127] width 99 height 8
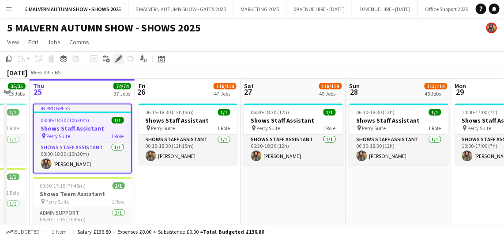
click at [119, 59] on icon at bounding box center [118, 59] width 5 height 5
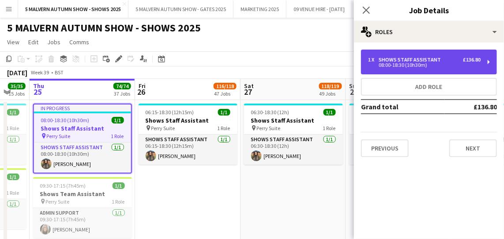
click at [432, 59] on div "Shows Staff Assistant" at bounding box center [412, 60] width 66 height 6
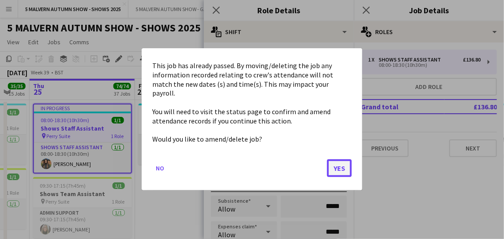
click at [337, 159] on button "Yes" at bounding box center [339, 168] width 25 height 18
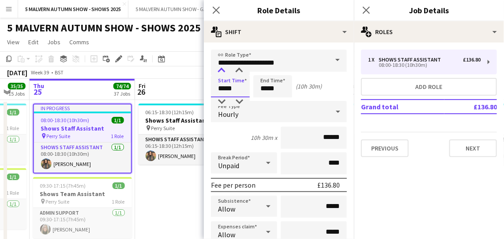
click at [220, 70] on div at bounding box center [222, 70] width 18 height 9
click at [220, 99] on div at bounding box center [222, 101] width 18 height 9
click at [240, 66] on div at bounding box center [240, 70] width 18 height 9
type input "*****"
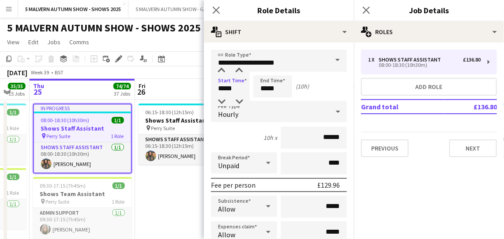
click at [187, 192] on app-date-cell "06:15-18:30 (12h15m) 1/1 Shows Staff Assistant pin Perry Suite 1 Role Shows Sta…" at bounding box center [188, 185] width 106 height 171
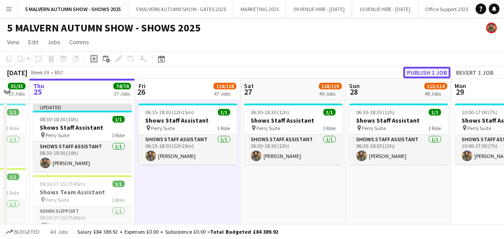
click at [432, 73] on button "Publish 1 job" at bounding box center [427, 72] width 47 height 11
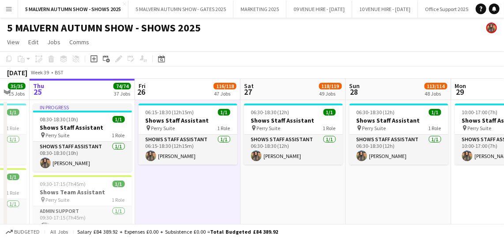
drag, startPoint x: 470, startPoint y: 225, endPoint x: 461, endPoint y: 238, distance: 14.9
click at [470, 226] on div "Budgeted All jobs Salary £84 389.92 + Expenses £0.00 + Subsistence £0.00 = Tota…" at bounding box center [252, 231] width 504 height 15
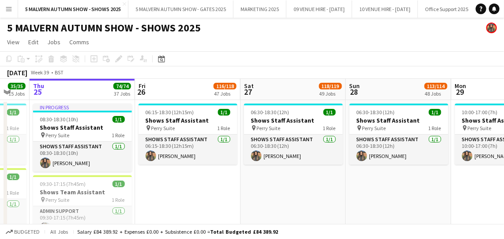
click at [331, 201] on app-date-cell "06:30-18:30 (12h) 1/1 Shows Staff Assistant pin Perry Suite 1 Role Shows Staff …" at bounding box center [294, 185] width 106 height 171
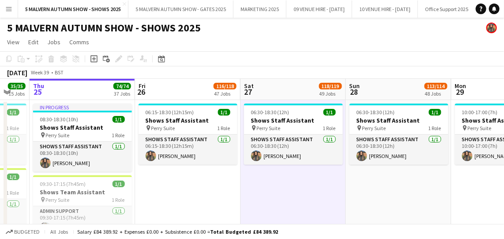
click at [14, 7] on button "Menu" at bounding box center [9, 9] width 18 height 18
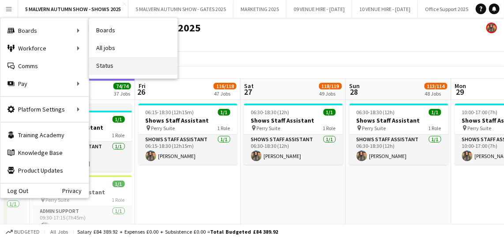
click at [121, 61] on link "Status" at bounding box center [133, 66] width 88 height 18
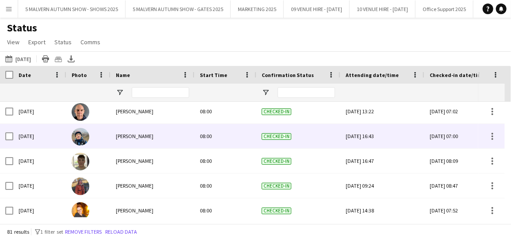
scroll to position [884, 0]
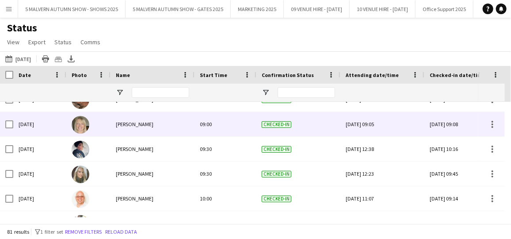
click at [218, 116] on div "09:00" at bounding box center [225, 124] width 62 height 24
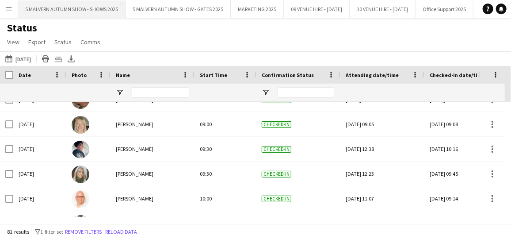
click at [97, 7] on button "5 MALVERN AUTUMN SHOW - SHOWS 2025 Close" at bounding box center [71, 8] width 107 height 17
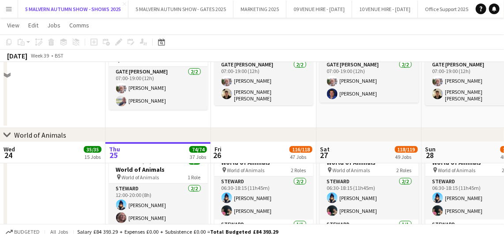
scroll to position [1325, 0]
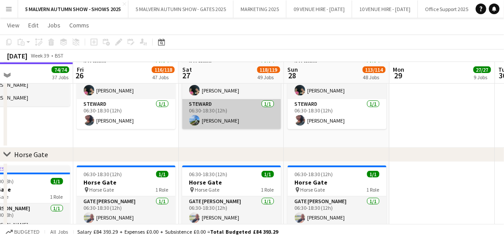
drag, startPoint x: 235, startPoint y: 66, endPoint x: 200, endPoint y: 107, distance: 53.9
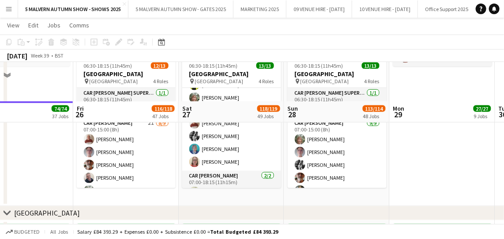
scroll to position [5220, 0]
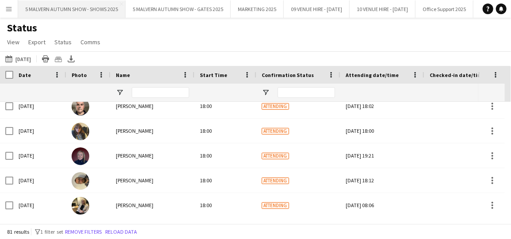
click at [82, 15] on button "5 MALVERN AUTUMN SHOW - SHOWS 2025 Close" at bounding box center [71, 8] width 107 height 17
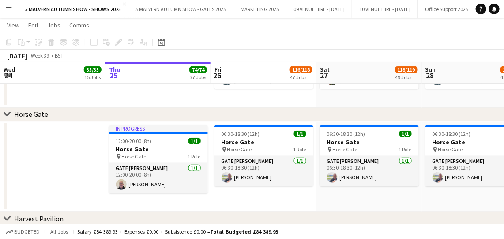
click at [3, 5] on button "Menu" at bounding box center [9, 9] width 18 height 18
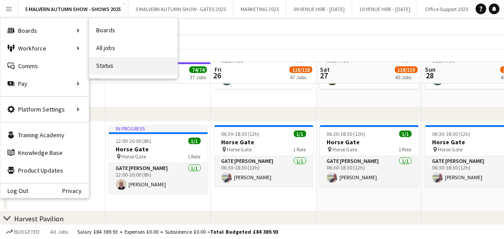
click at [124, 68] on link "Status" at bounding box center [133, 66] width 88 height 18
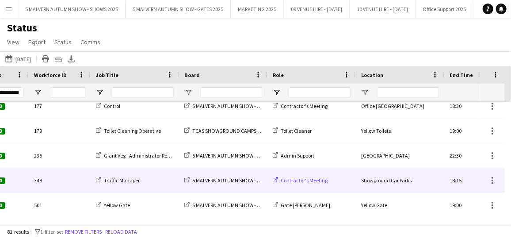
click at [307, 178] on span "Contractor's Meeting" at bounding box center [303, 180] width 47 height 7
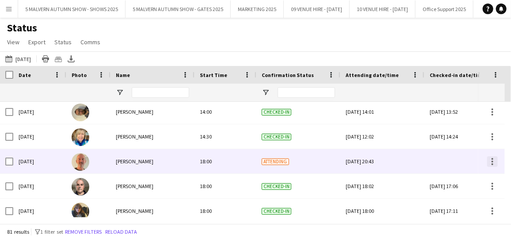
click at [490, 157] on div at bounding box center [492, 161] width 11 height 11
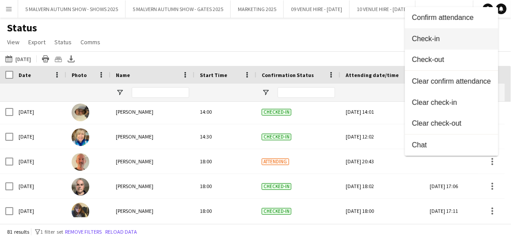
click at [443, 41] on span "Check-in" at bounding box center [451, 39] width 79 height 8
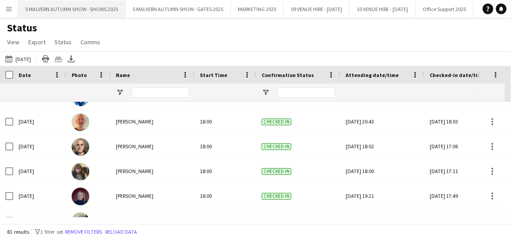
click at [84, 3] on button "5 MALVERN AUTUMN SHOW - SHOWS 2025 Close" at bounding box center [71, 8] width 107 height 17
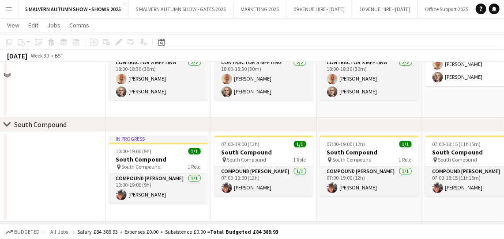
scroll to position [3143, 0]
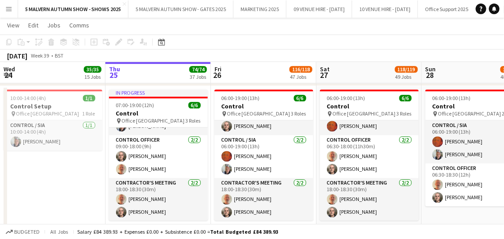
click at [3, 7] on button "Menu" at bounding box center [9, 9] width 18 height 18
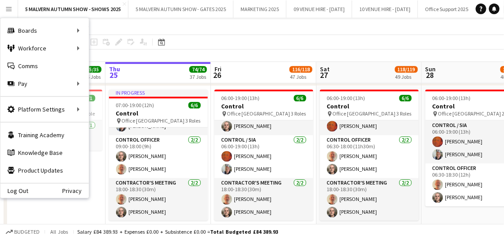
click at [121, 63] on app-board-header-date "Thu 25 74/74 37 Jobs" at bounding box center [159, 72] width 106 height 21
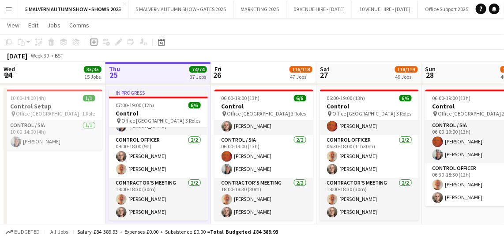
click at [12, 8] on app-icon "Menu" at bounding box center [8, 8] width 7 height 7
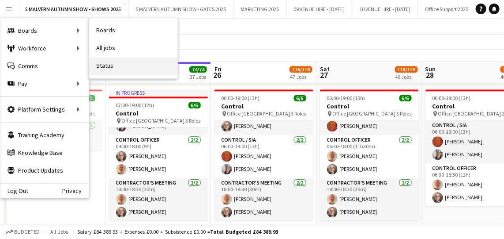
click at [119, 63] on link "Status" at bounding box center [133, 66] width 88 height 18
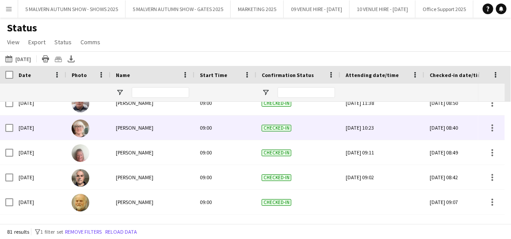
scroll to position [1124, 0]
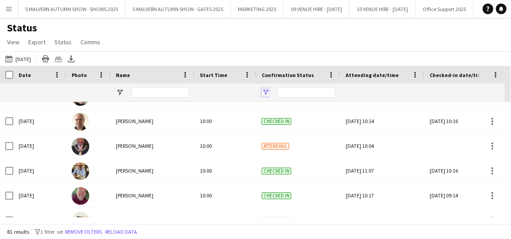
click at [269, 91] on span "Open Filter Menu" at bounding box center [265, 92] width 8 height 8
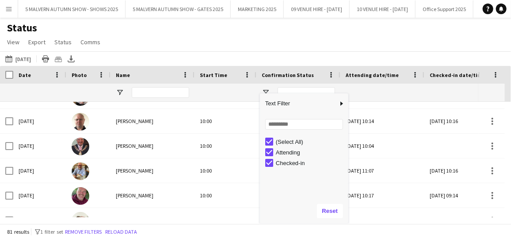
click at [251, 25] on div "Status View Views Default view MAS name tags New view Update view Delete view E…" at bounding box center [255, 36] width 511 height 30
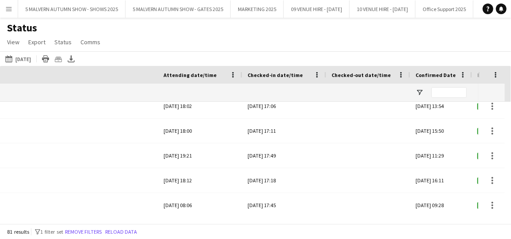
scroll to position [0, 871]
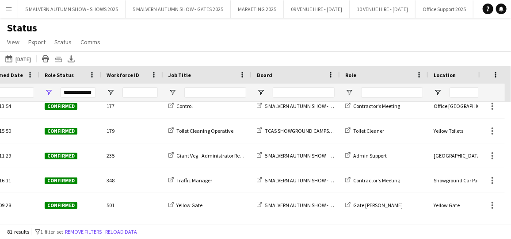
drag, startPoint x: 229, startPoint y: 215, endPoint x: 208, endPoint y: 219, distance: 21.5
click at [208, 219] on div "Crew Shift Details Location End Time Role Board" at bounding box center [255, 144] width 511 height 157
click at [239, 225] on div "81 results filter-1 1 filter set Remove filters Reload data" at bounding box center [255, 231] width 511 height 15
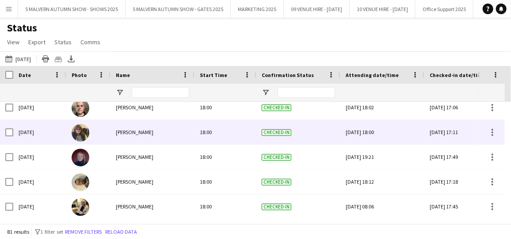
scroll to position [1888, 0]
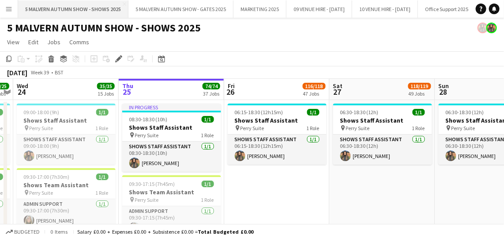
click at [33, 8] on button "5 MALVERN AUTUMN SHOW - SHOWS 2025 Close" at bounding box center [73, 8] width 110 height 17
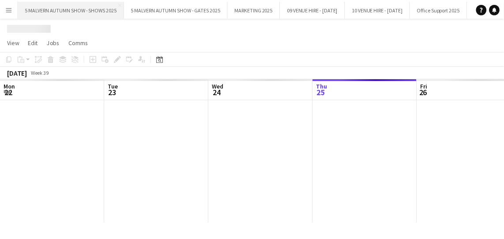
scroll to position [0, 211]
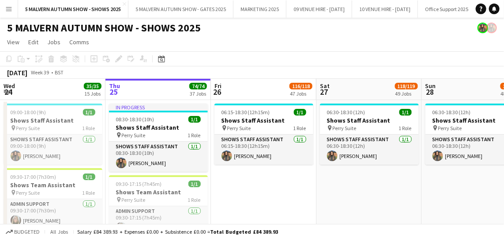
click at [322, 194] on app-date-cell "06:30-18:30 (12h) 1/1 Shows Staff Assistant pin Perry Suite 1 Role Shows Staff …" at bounding box center [370, 185] width 106 height 171
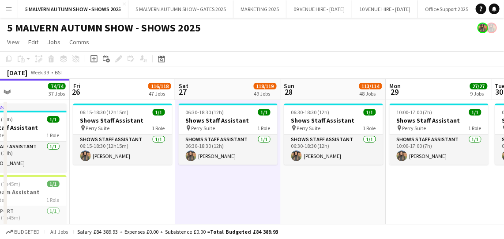
scroll to position [0, 367]
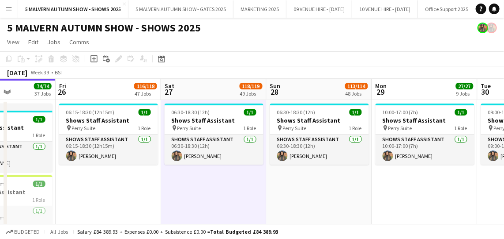
drag, startPoint x: 257, startPoint y: 90, endPoint x: 101, endPoint y: 91, distance: 155.9
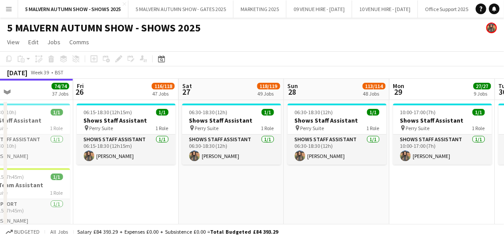
click at [6, 8] on app-icon "Menu" at bounding box center [8, 8] width 7 height 7
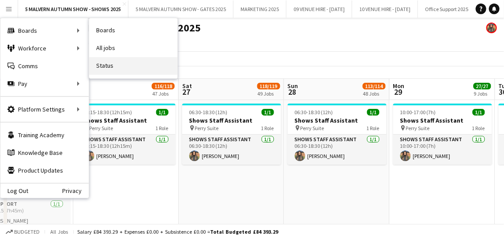
click at [144, 70] on link "Status" at bounding box center [133, 66] width 88 height 18
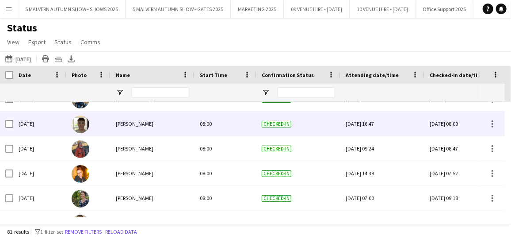
scroll to position [948, 0]
